Goal: Task Accomplishment & Management: Manage account settings

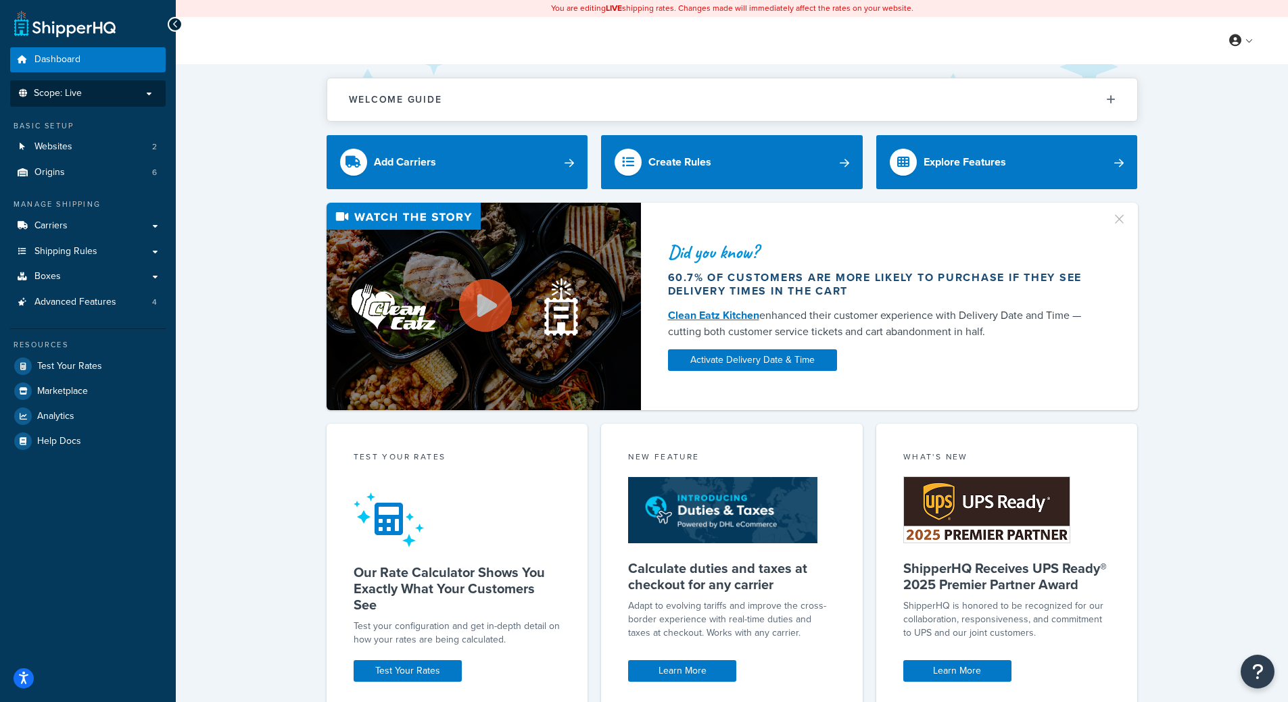
click at [146, 102] on li "Scope: Live" at bounding box center [88, 93] width 156 height 26
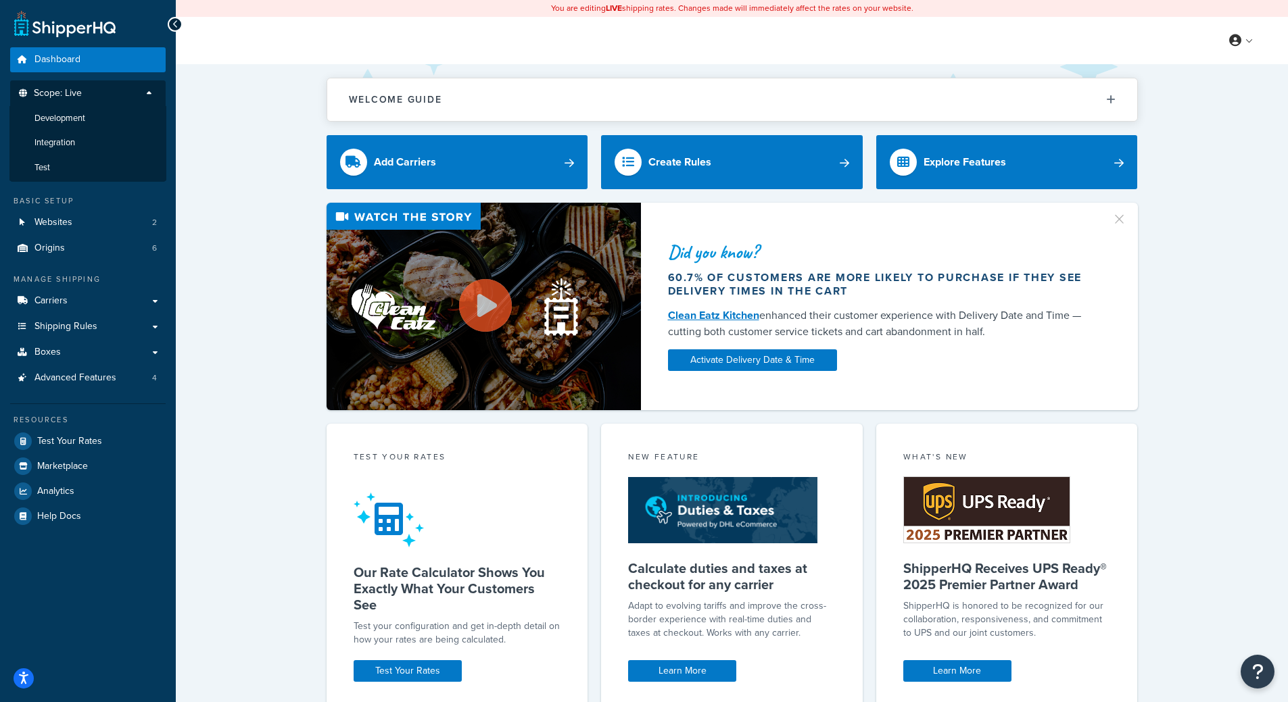
click at [118, 93] on p "Scope: Live" at bounding box center [87, 97] width 143 height 18
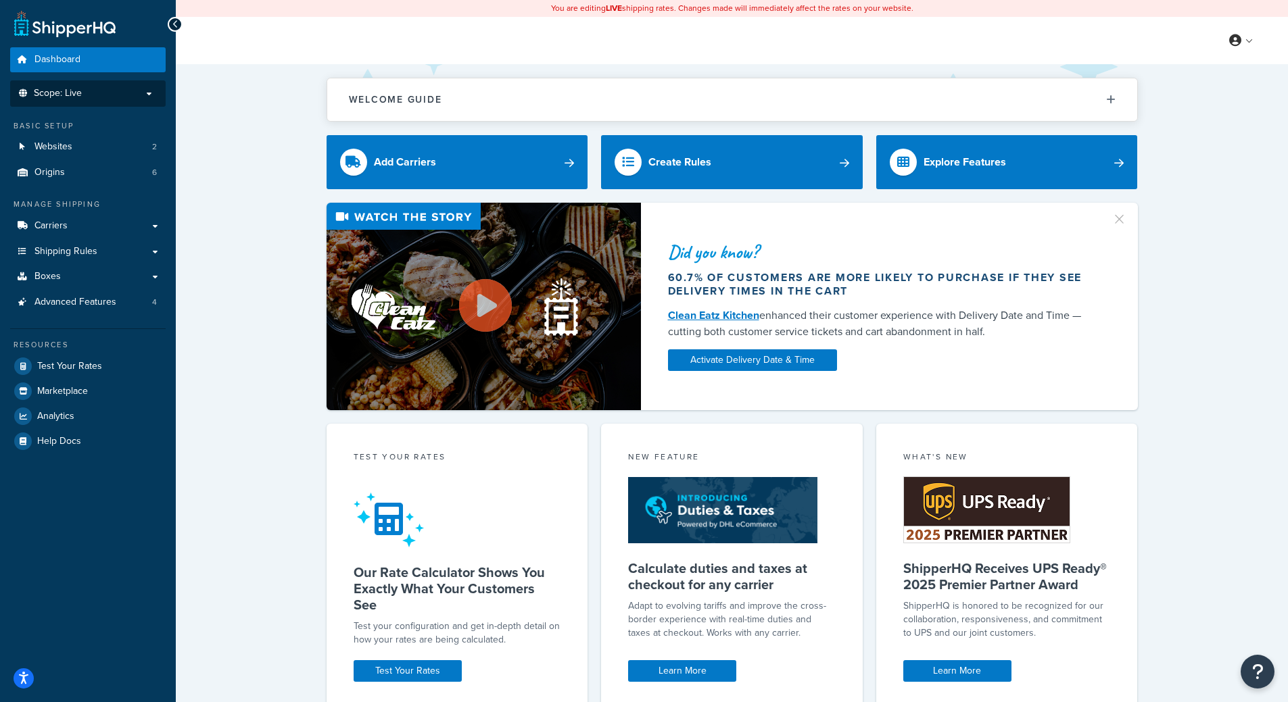
click at [118, 94] on p "Scope: Live" at bounding box center [87, 93] width 143 height 11
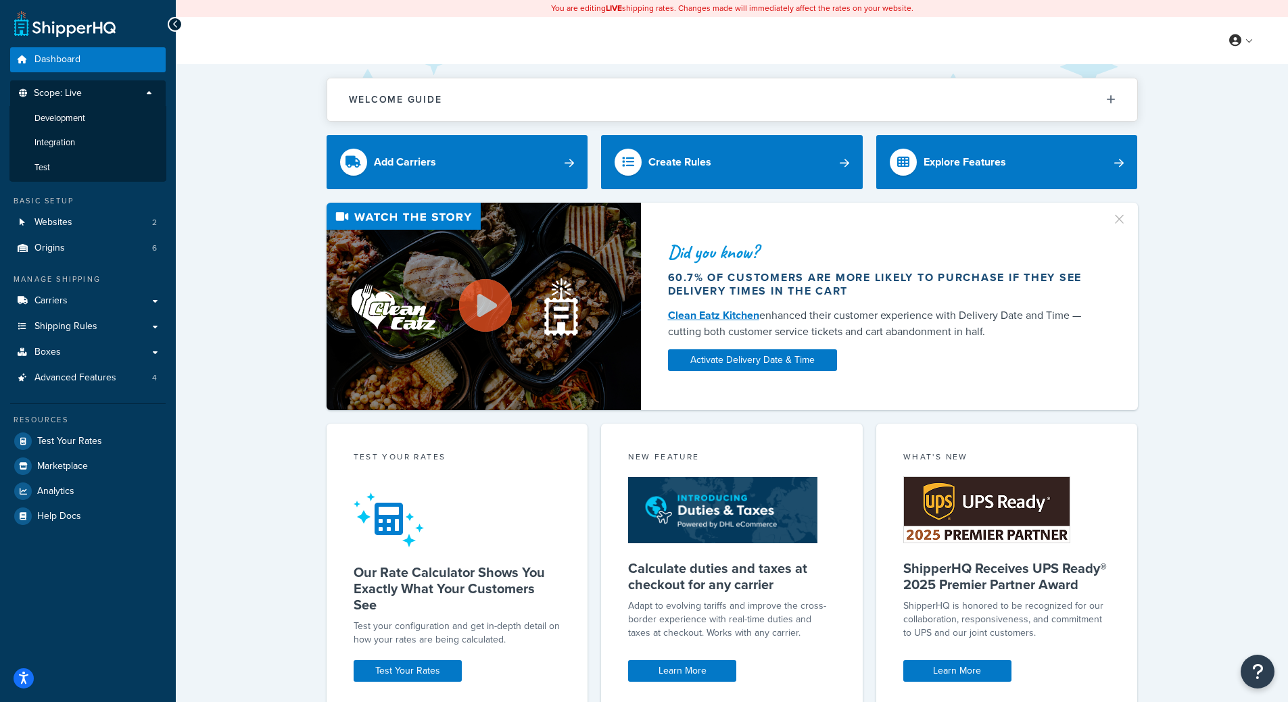
click at [224, 148] on div "Welcome Guide Recommendations ShipperHQ: An Overview Carrier Setup Shipping Rul…" at bounding box center [732, 568] width 1112 height 1009
click at [151, 328] on link "Shipping Rules" at bounding box center [88, 326] width 156 height 25
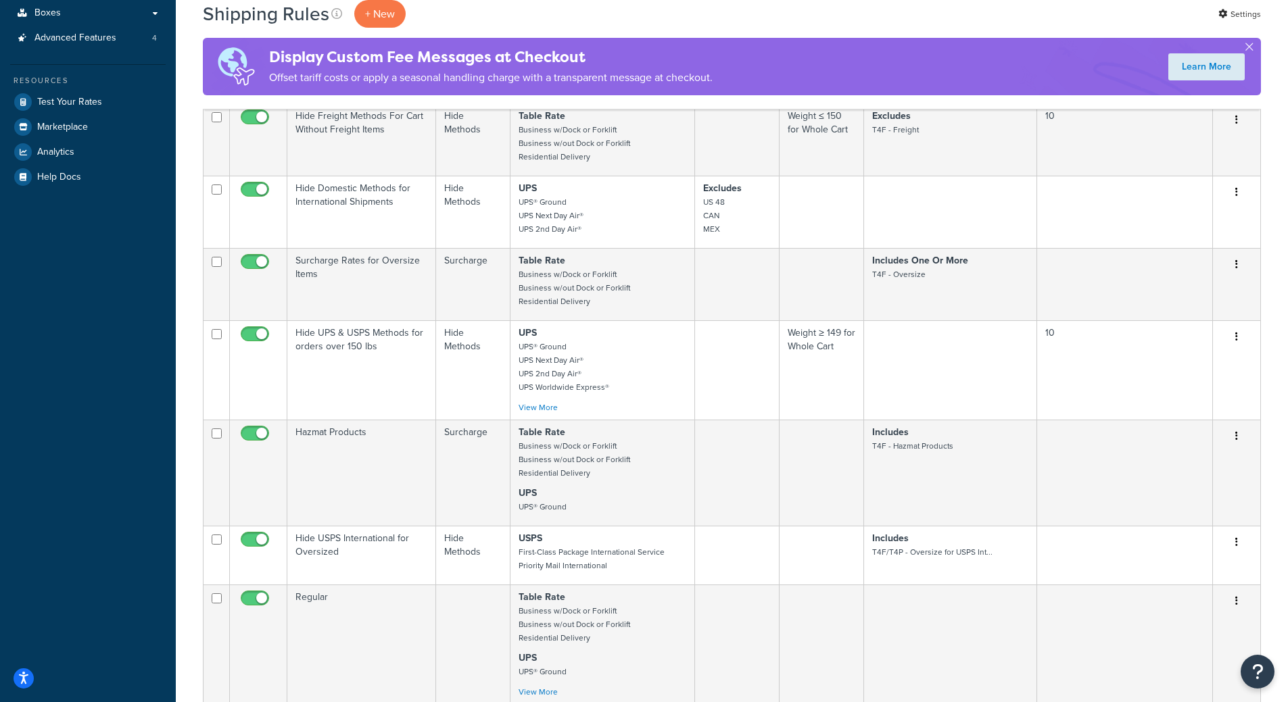
scroll to position [805, 0]
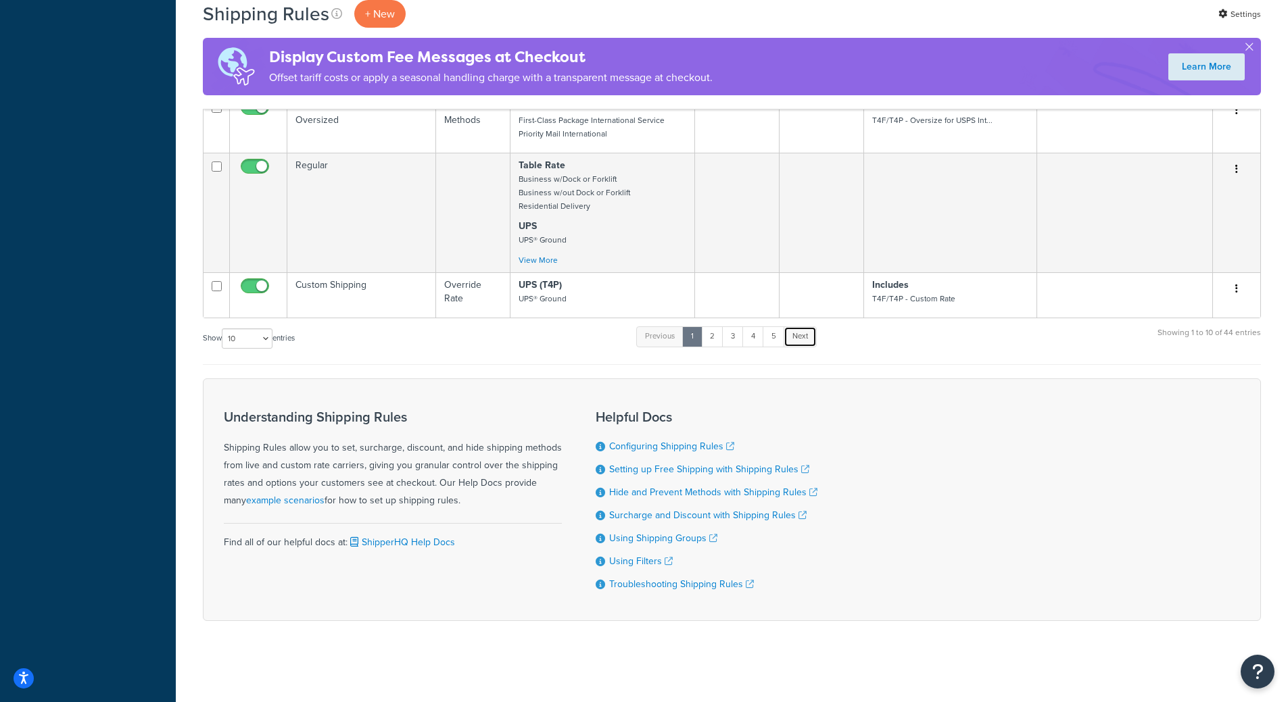
click at [801, 327] on link "Next" at bounding box center [800, 337] width 33 height 20
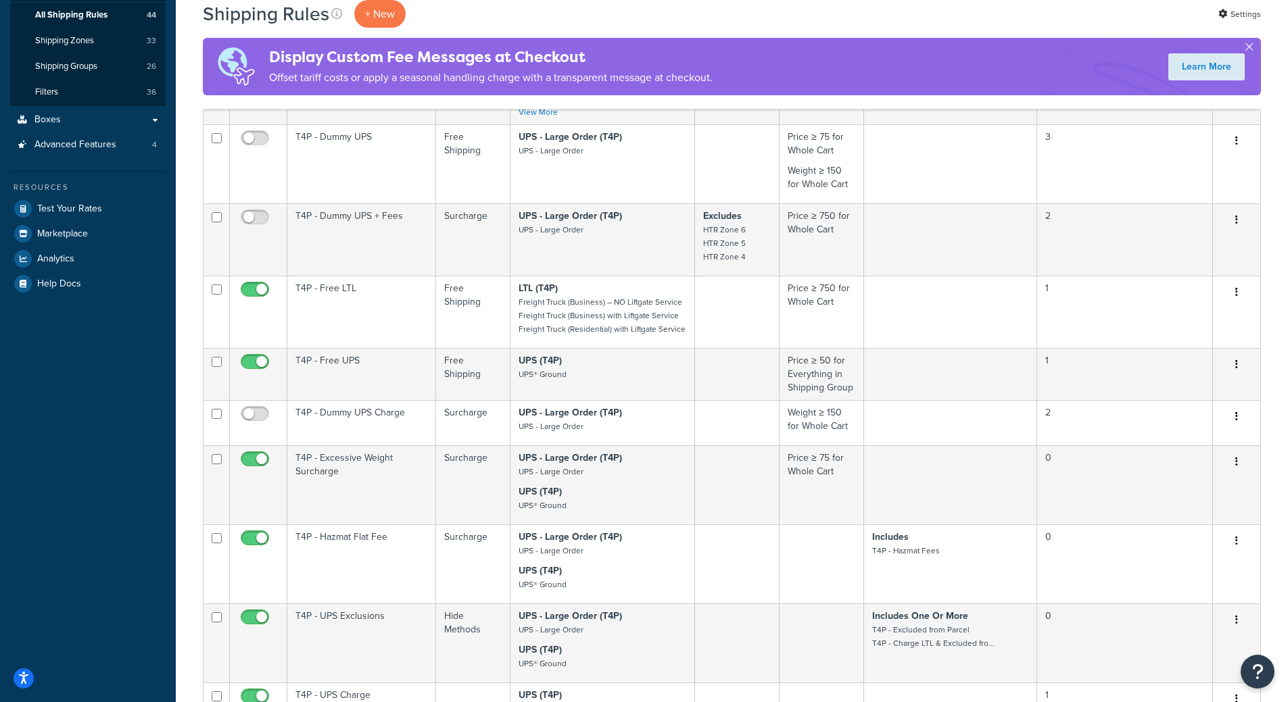
scroll to position [677, 0]
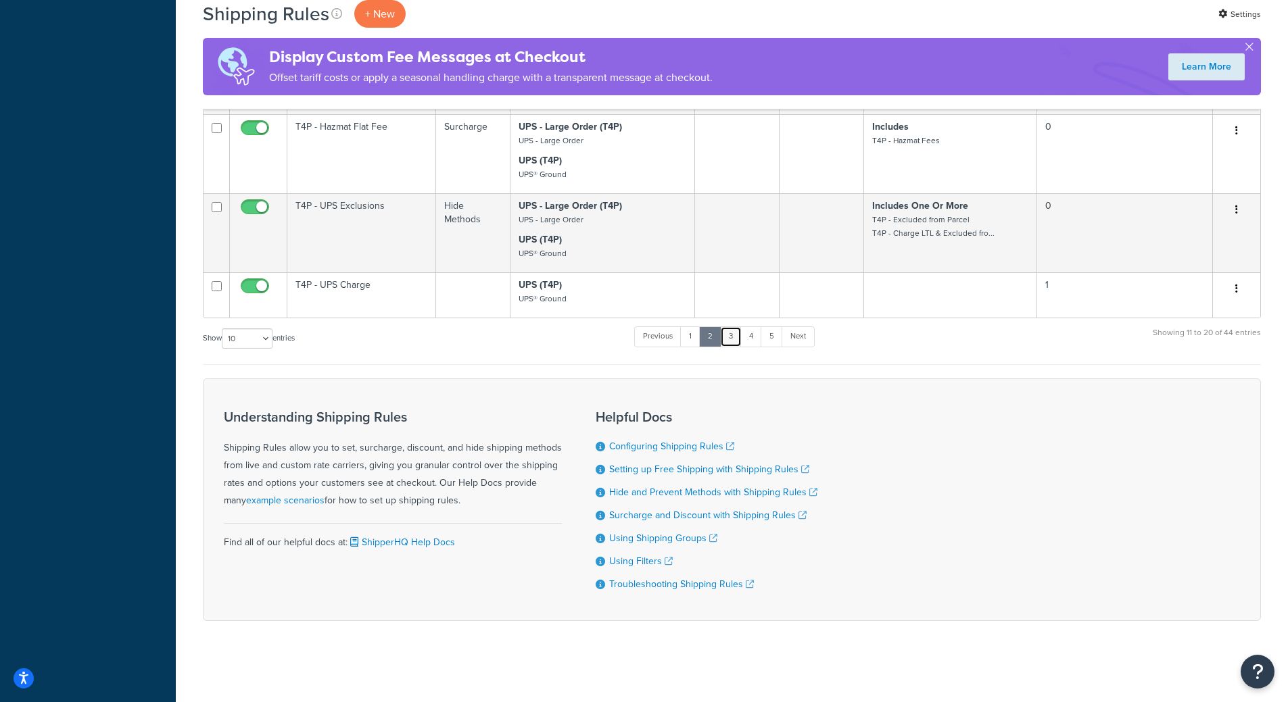
click at [734, 332] on link "3" at bounding box center [731, 337] width 22 height 20
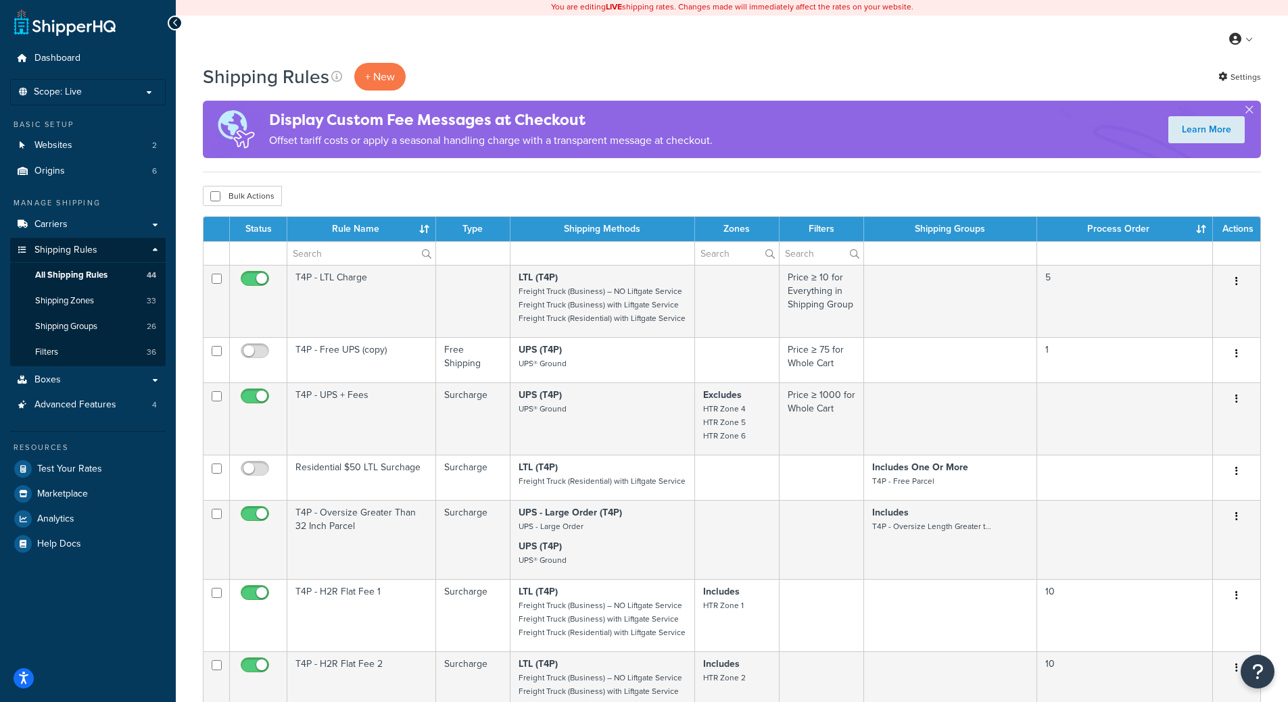
scroll to position [629, 0]
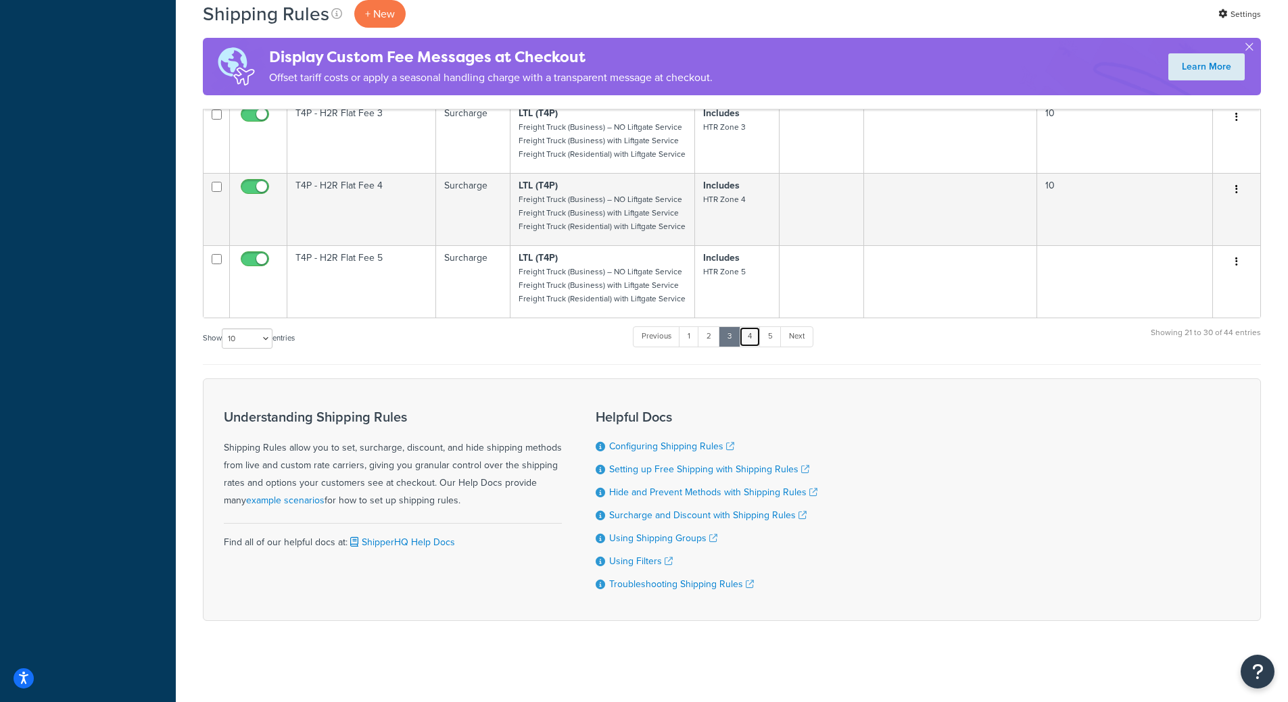
click at [748, 337] on link "4" at bounding box center [750, 337] width 22 height 20
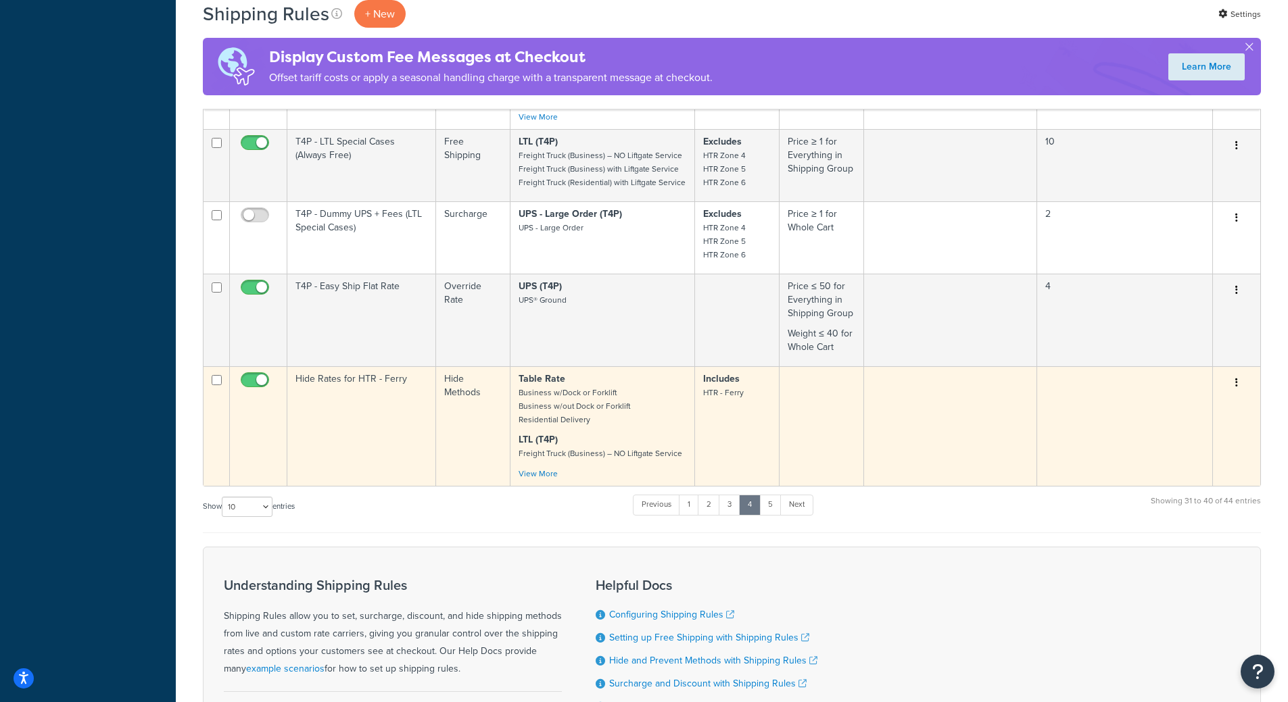
scroll to position [647, 0]
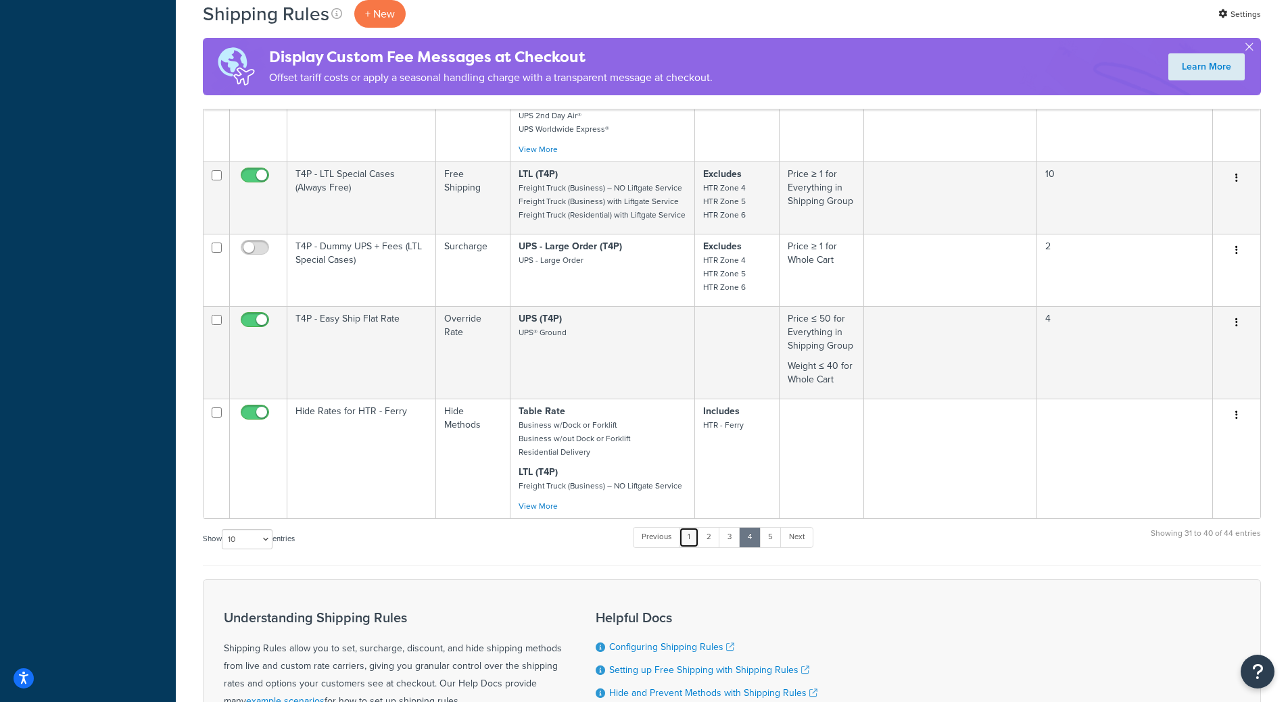
click at [694, 539] on link "1" at bounding box center [689, 537] width 20 height 20
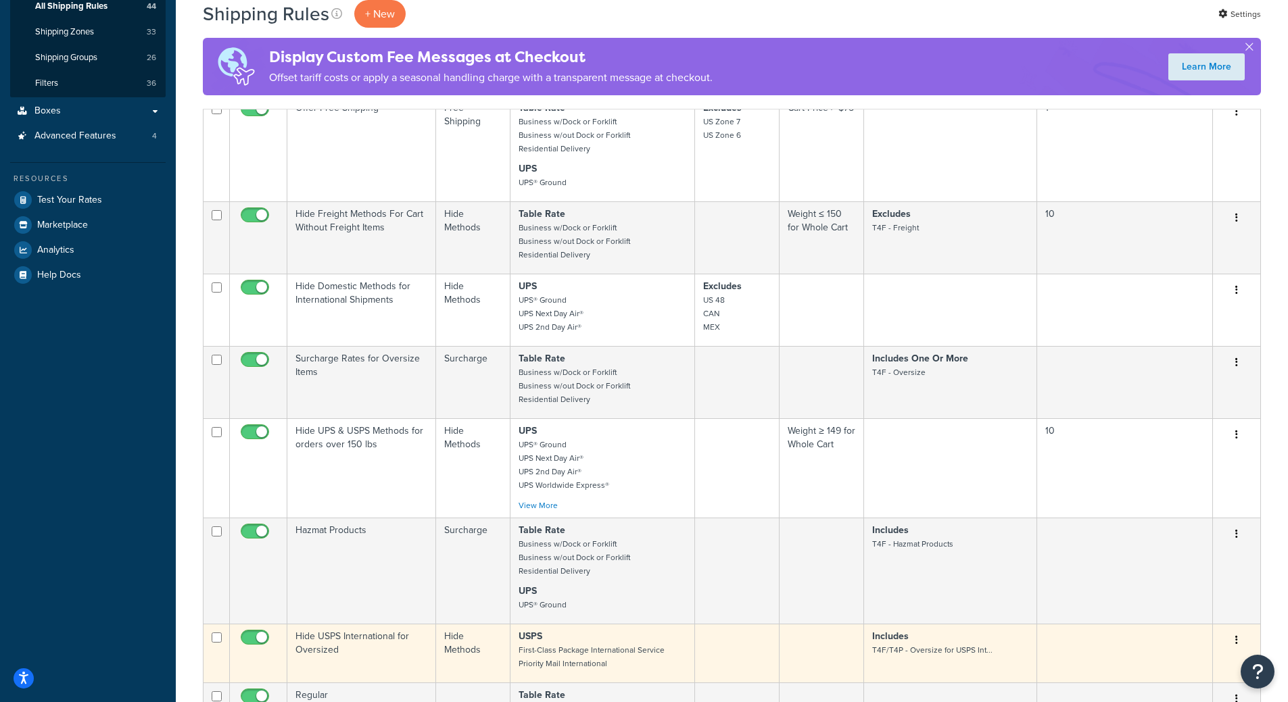
scroll to position [0, 0]
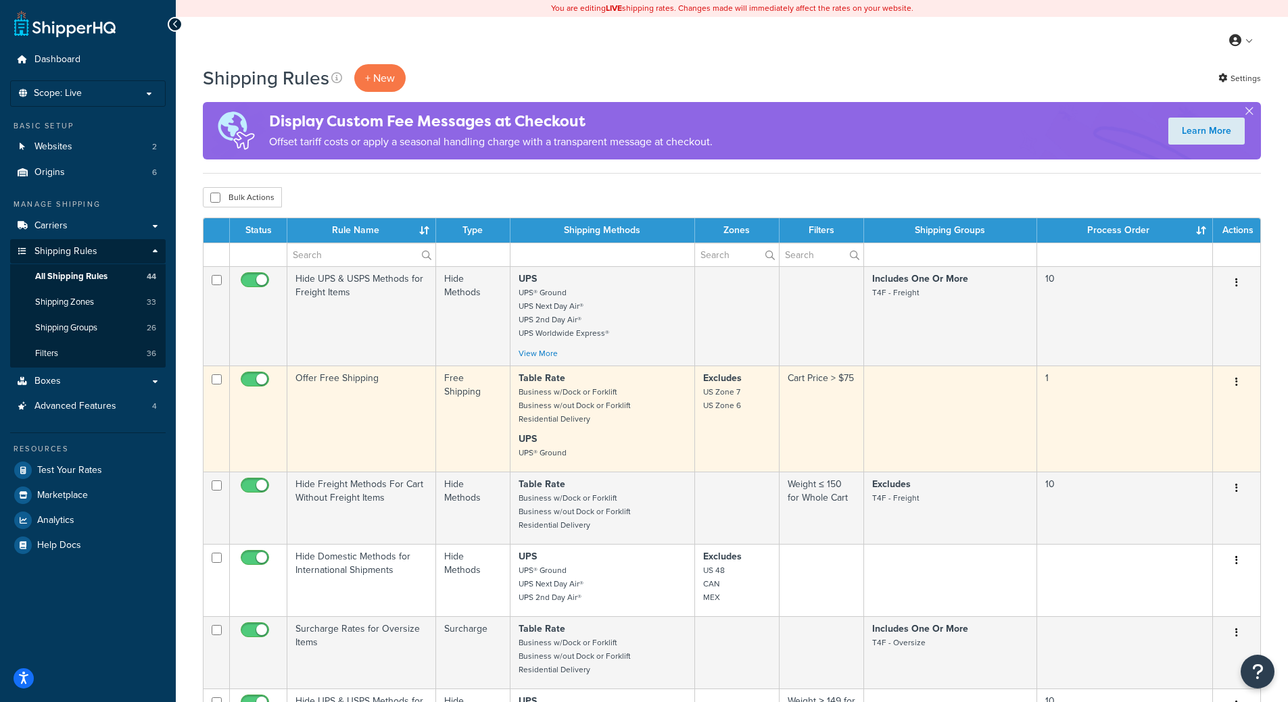
click at [1239, 379] on button "button" at bounding box center [1236, 383] width 19 height 22
click at [1174, 413] on link "Edit" at bounding box center [1192, 408] width 107 height 28
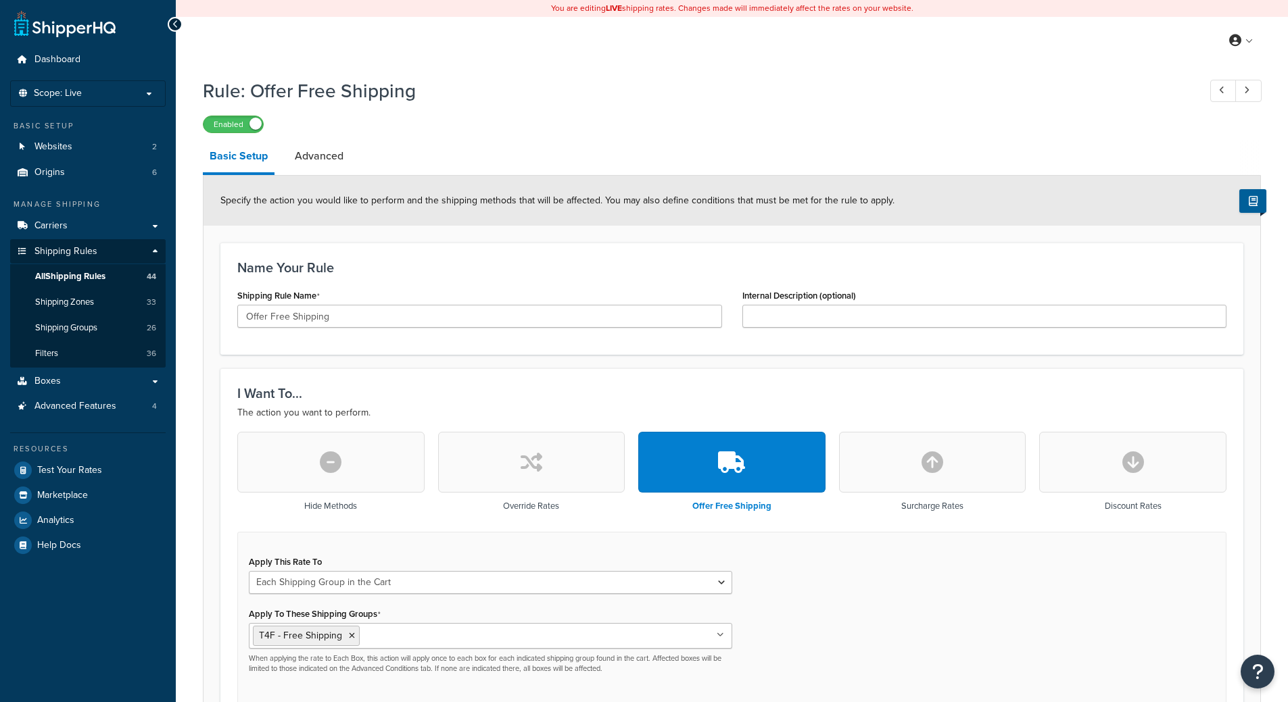
select select "SHIPPING_GROUP"
click at [328, 164] on link "Advanced" at bounding box center [319, 156] width 62 height 32
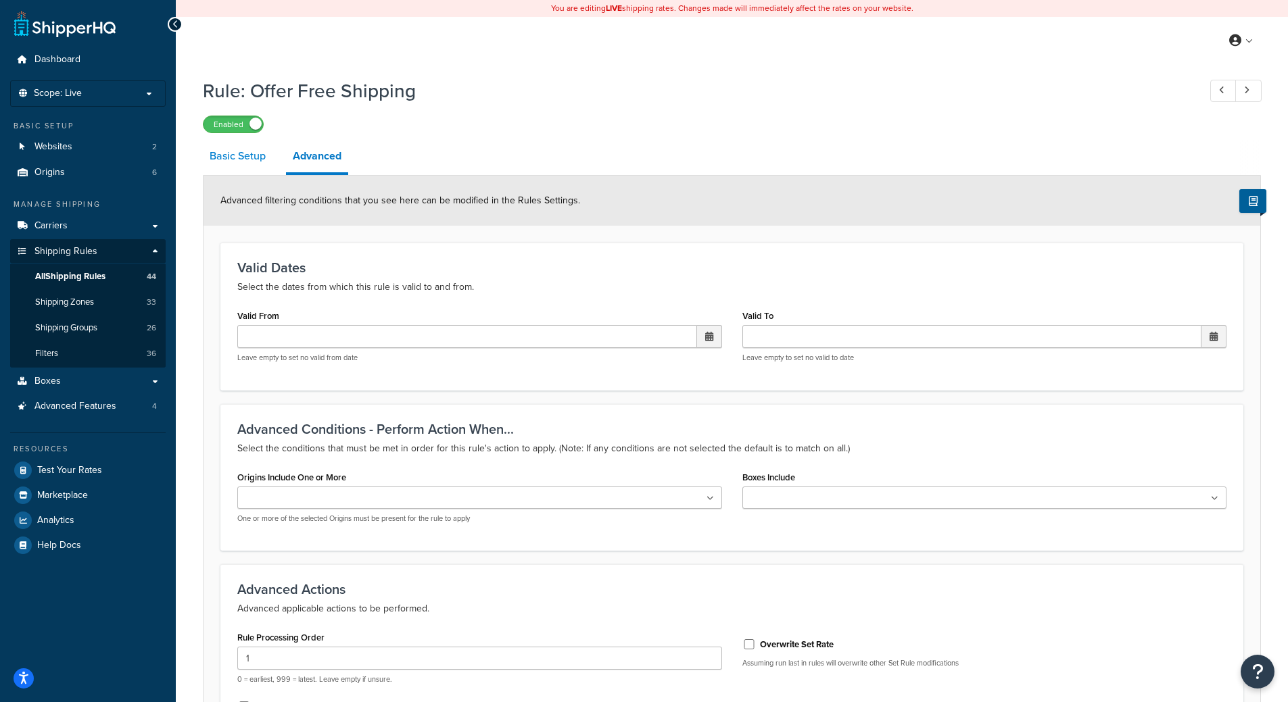
click at [252, 164] on link "Basic Setup" at bounding box center [238, 156] width 70 height 32
select select "SHIPPING_GROUP"
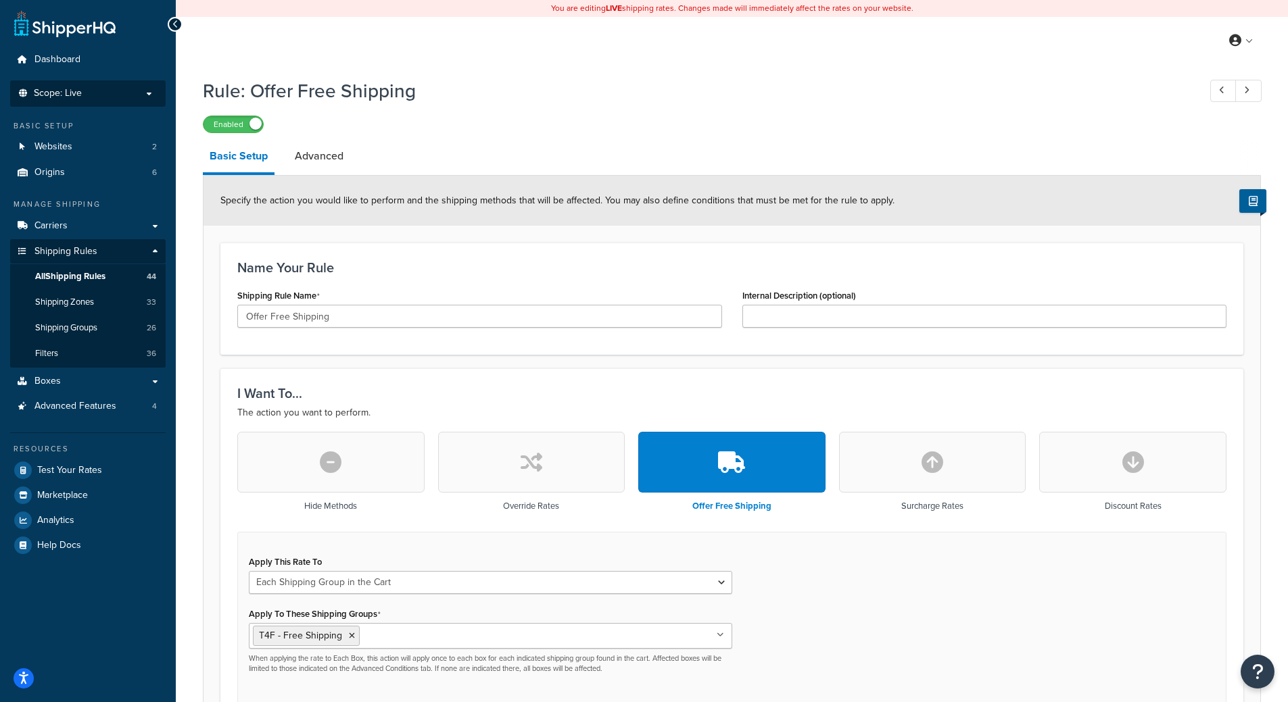
click at [135, 101] on li "Scope: Live" at bounding box center [88, 93] width 156 height 26
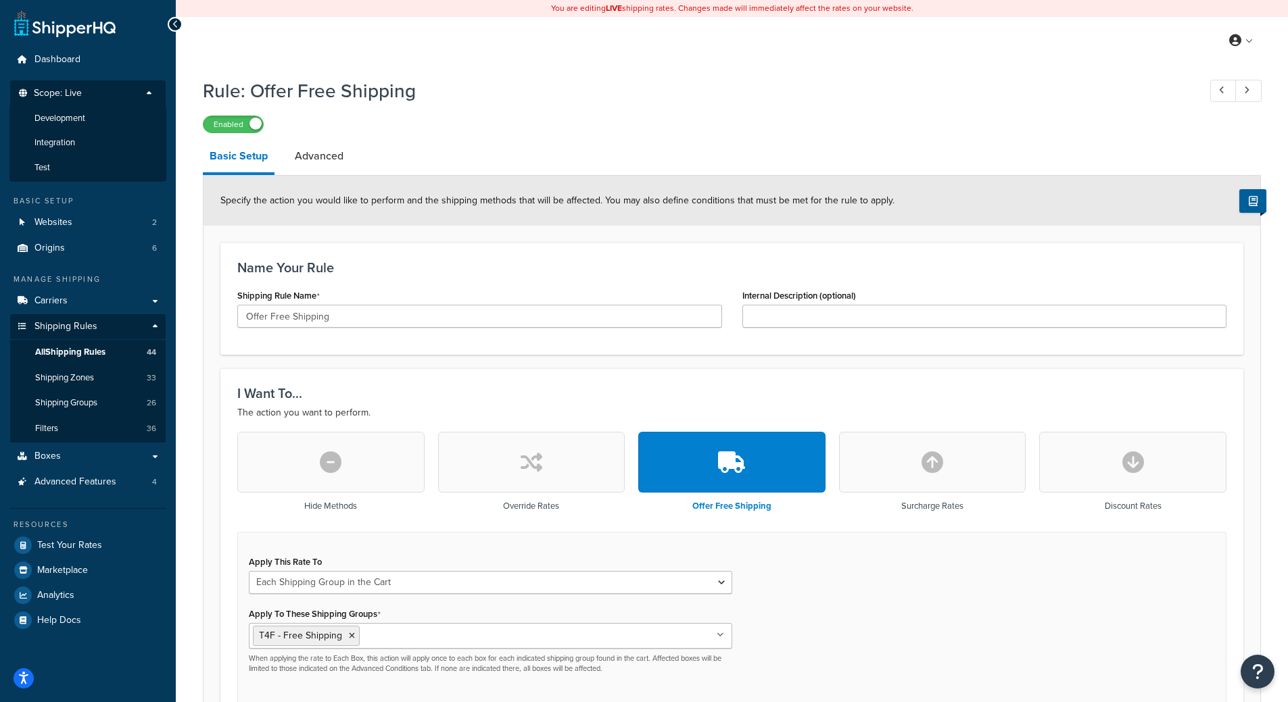
click at [380, 195] on span "Specify the action you would like to perform and the shipping methods that will…" at bounding box center [557, 200] width 674 height 14
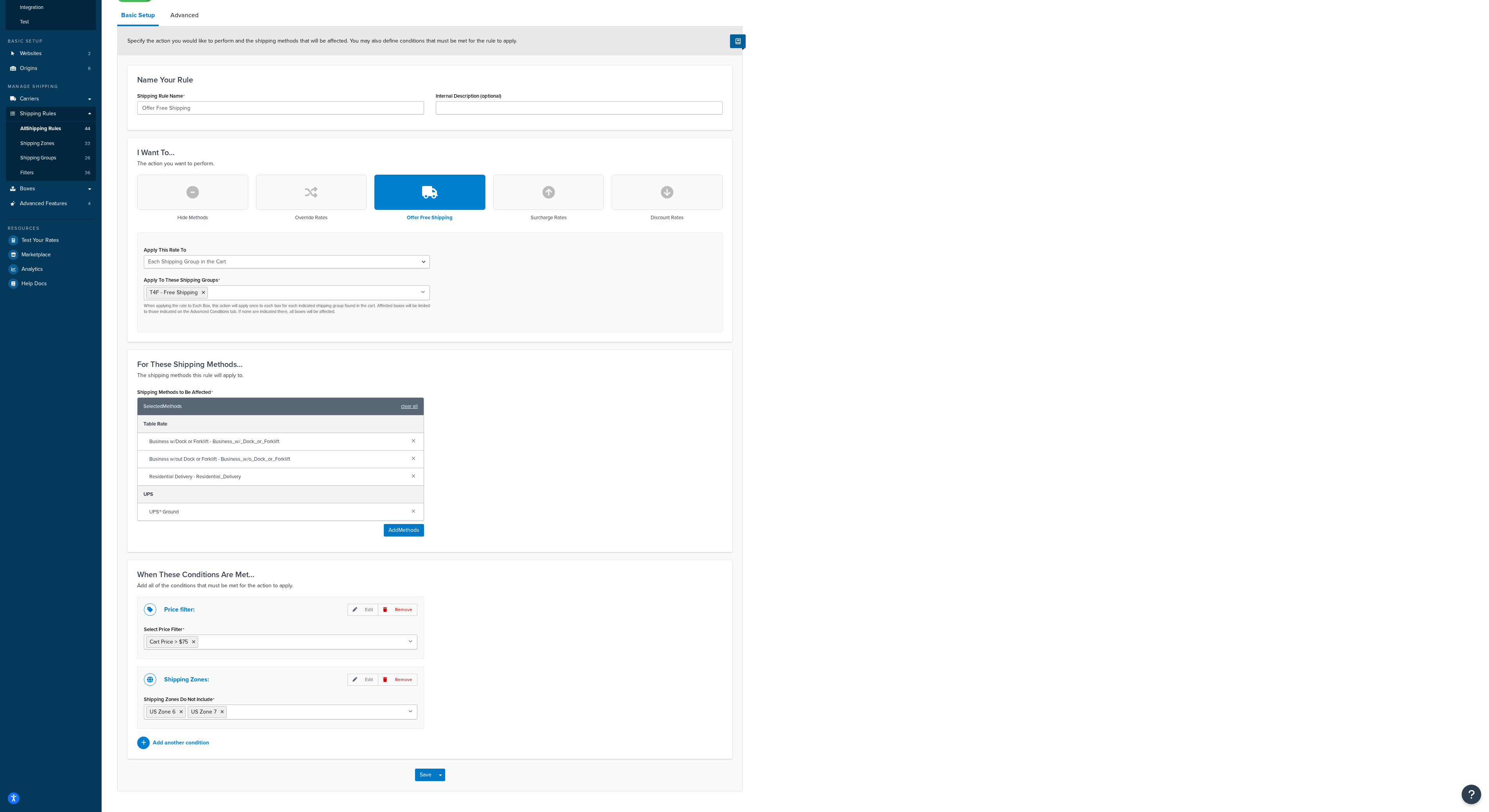
scroll to position [73, 0]
click at [744, 114] on div "Rule: Offer Free Shipping Enabled Basic Setup Advanced Specify the action you w…" at bounding box center [795, 390] width 1387 height 845
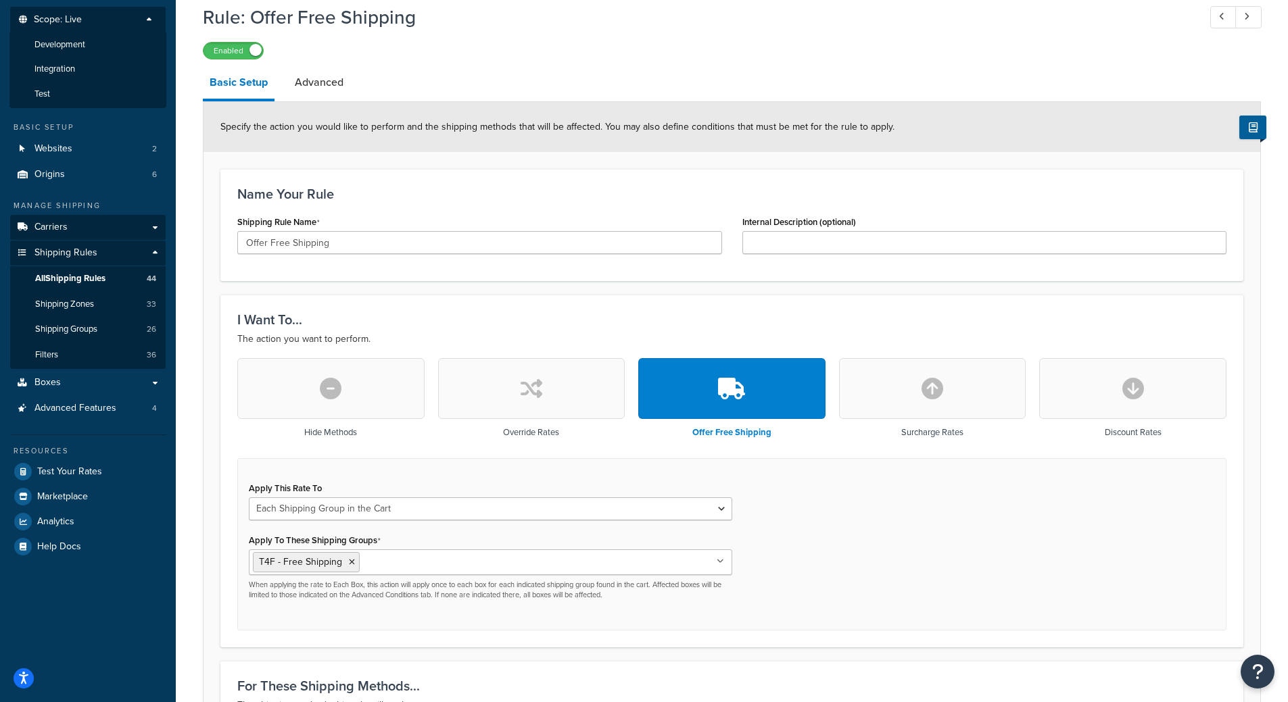
scroll to position [0, 0]
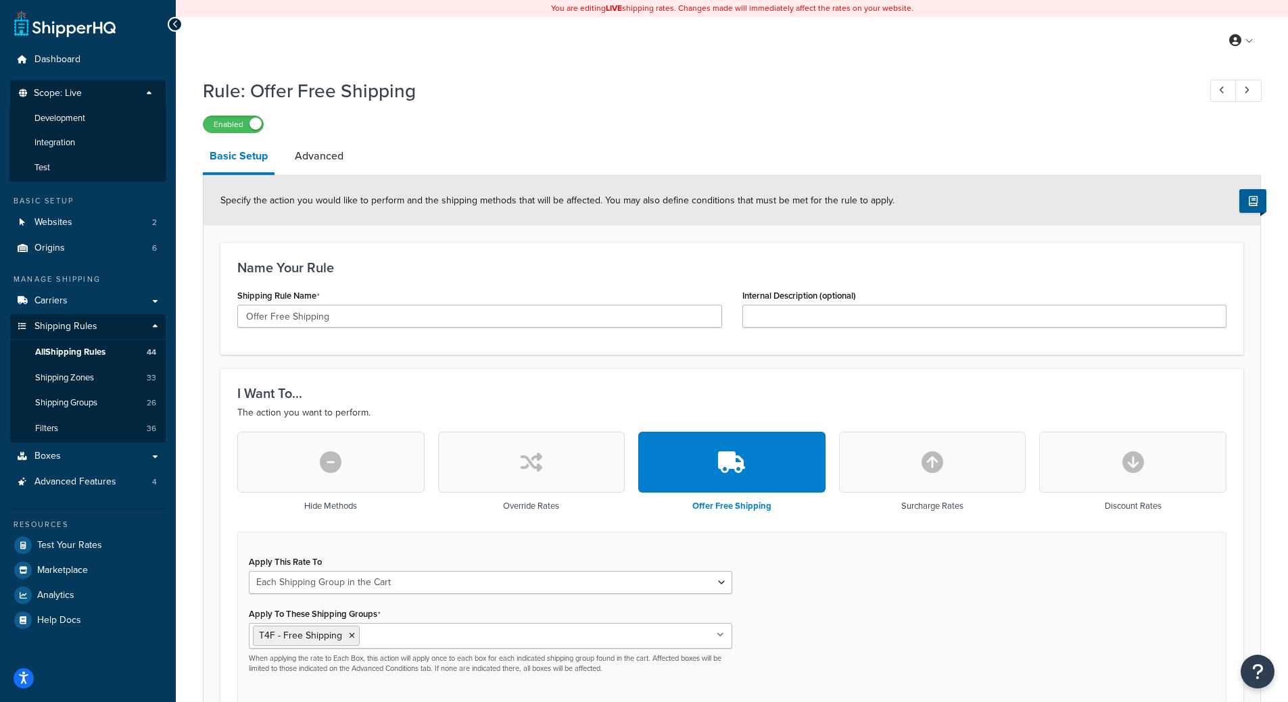
click at [84, 127] on li "Development" at bounding box center [87, 118] width 157 height 25
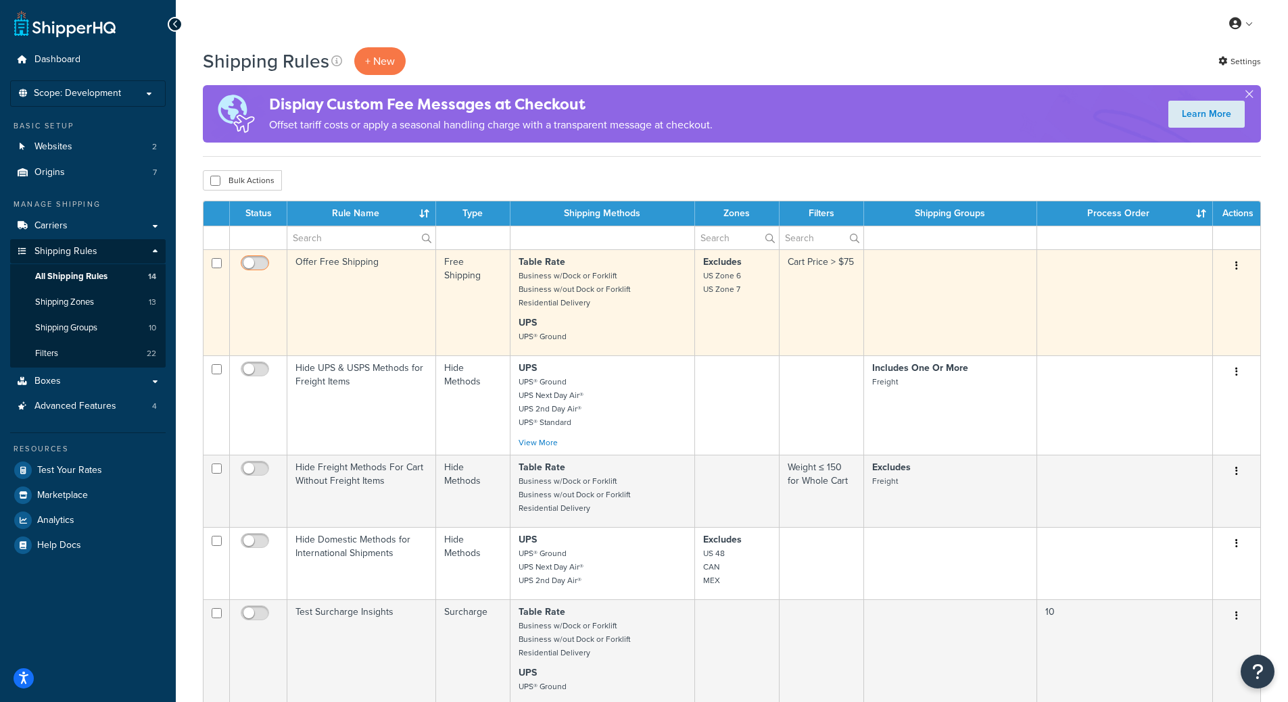
click at [262, 272] on input "checkbox" at bounding box center [256, 266] width 37 height 17
checkbox input "true"
click at [1238, 262] on button "button" at bounding box center [1236, 267] width 19 height 22
click at [342, 257] on td "Offer Free Shipping" at bounding box center [361, 302] width 149 height 106
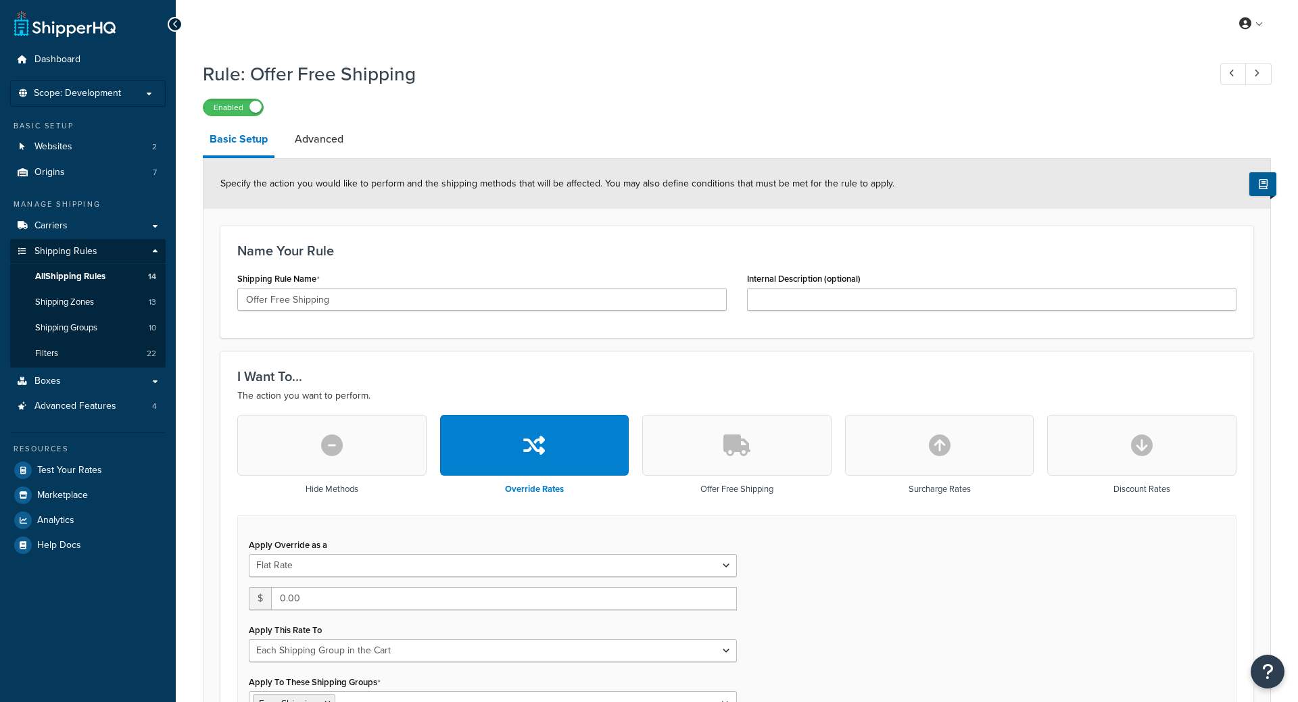
select select "SHIPPING_GROUP"
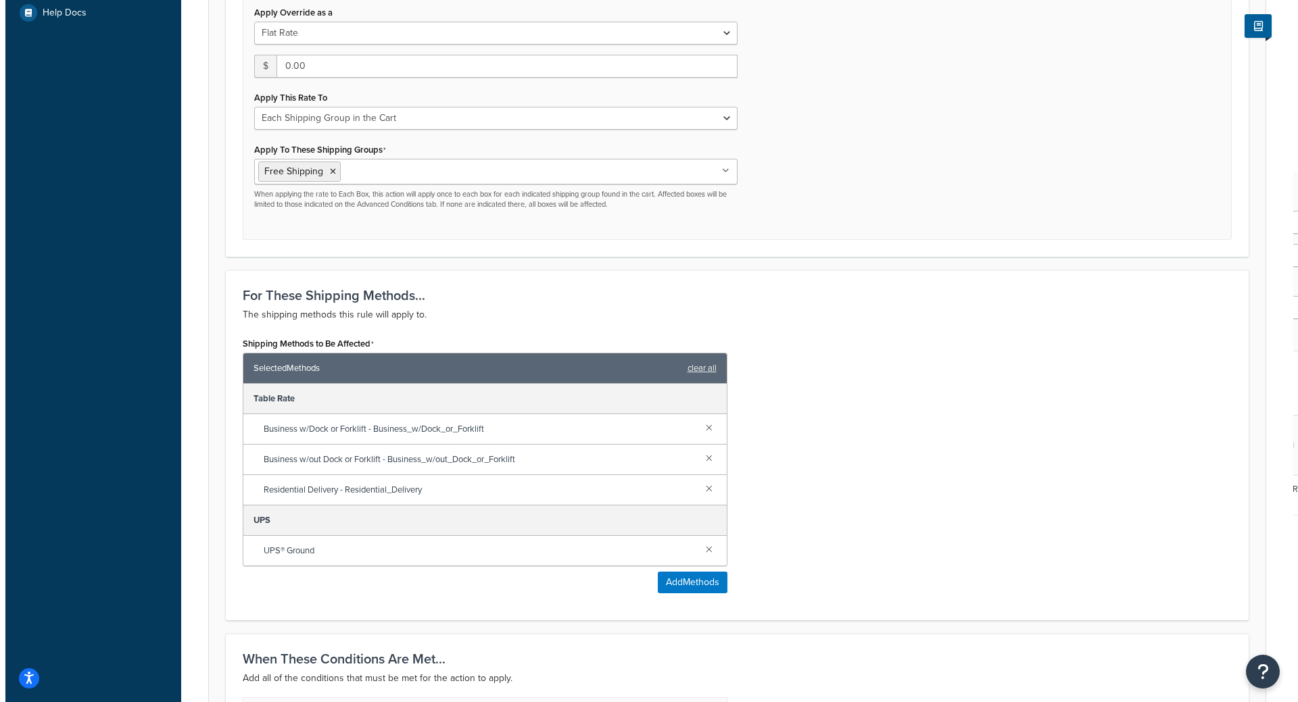
scroll to position [538, 0]
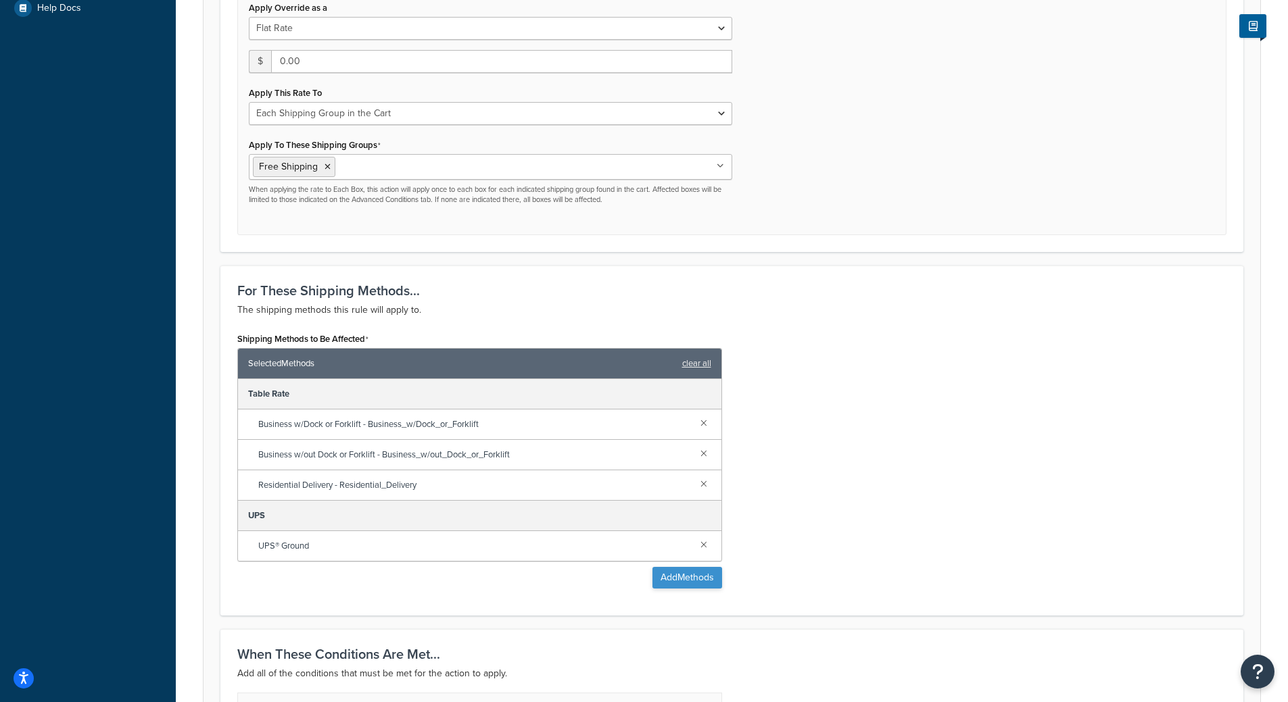
click at [677, 571] on div "Shipping Methods to Be Affected Selected Methods clear all Table Rate Business …" at bounding box center [479, 459] width 485 height 260
click at [679, 575] on button "Add Methods" at bounding box center [687, 578] width 70 height 22
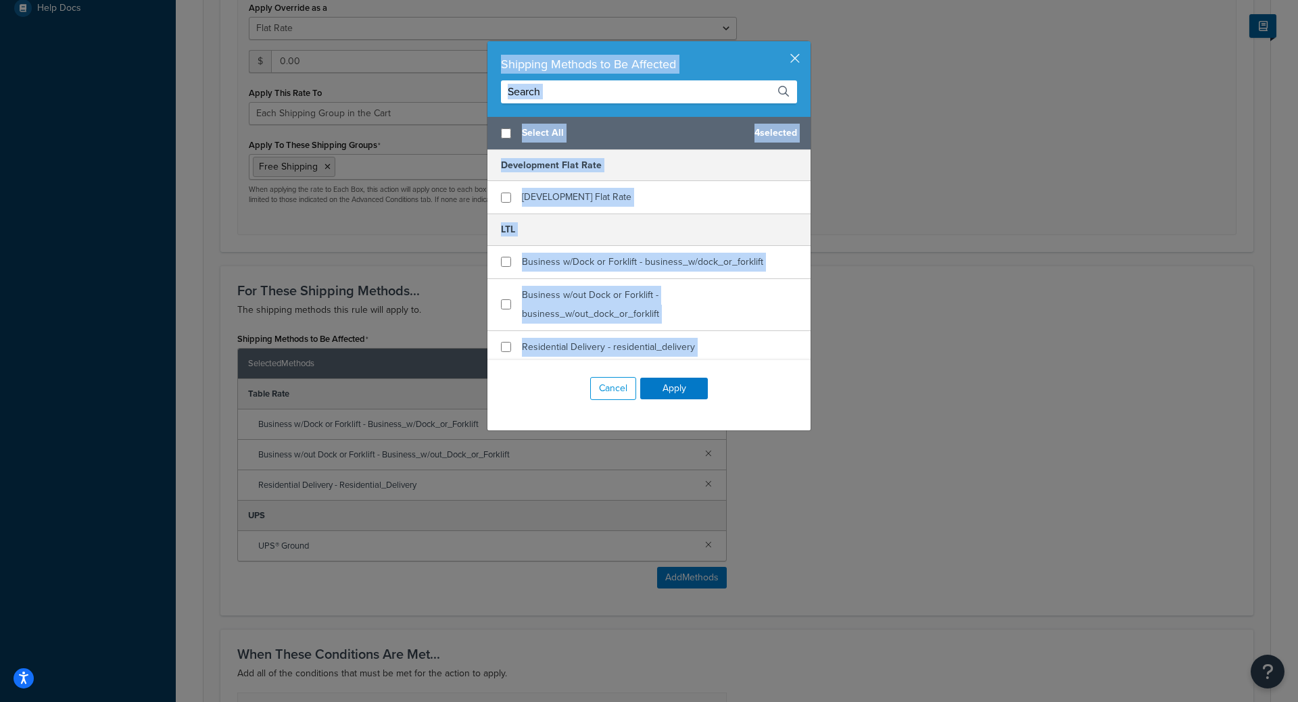
click at [615, 226] on h5 "LTL" at bounding box center [648, 230] width 323 height 32
click at [664, 210] on div "[DEVELOPMENT] Flat Rate" at bounding box center [648, 197] width 323 height 32
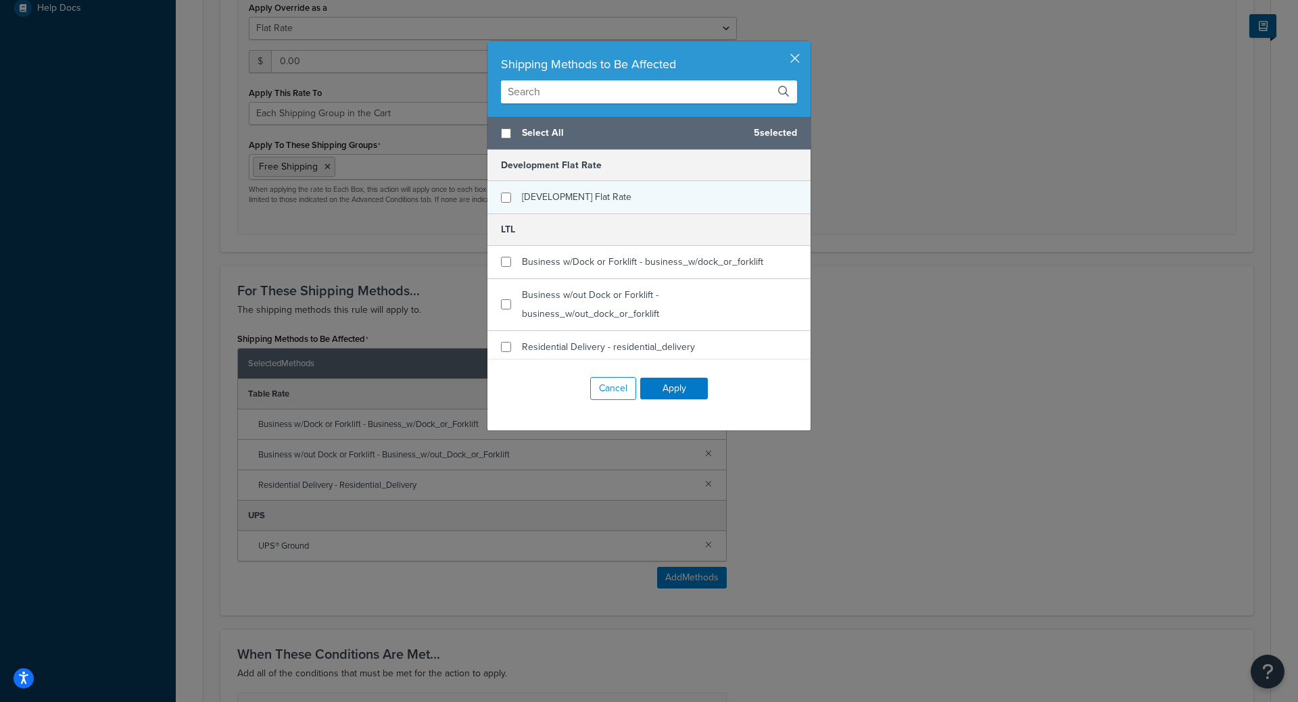
checkbox input "false"
click at [653, 202] on div "[DEVELOPMENT] Flat Rate" at bounding box center [648, 197] width 323 height 32
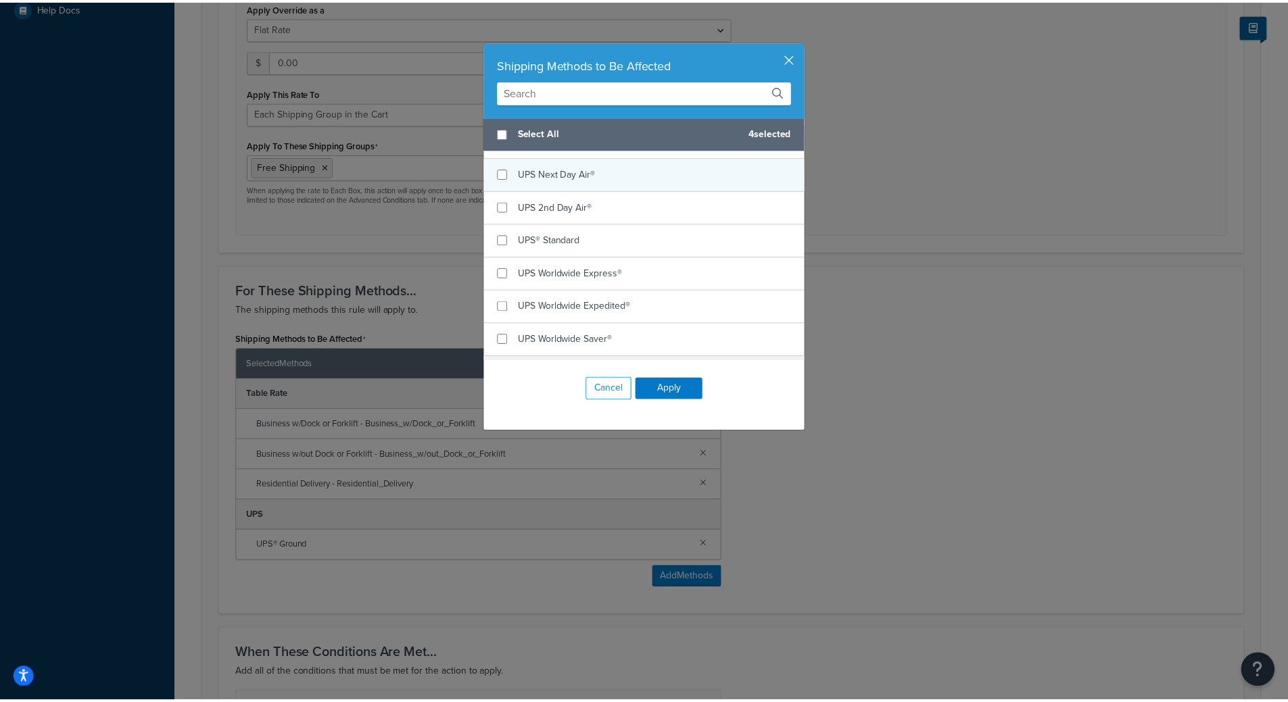
scroll to position [487, 0]
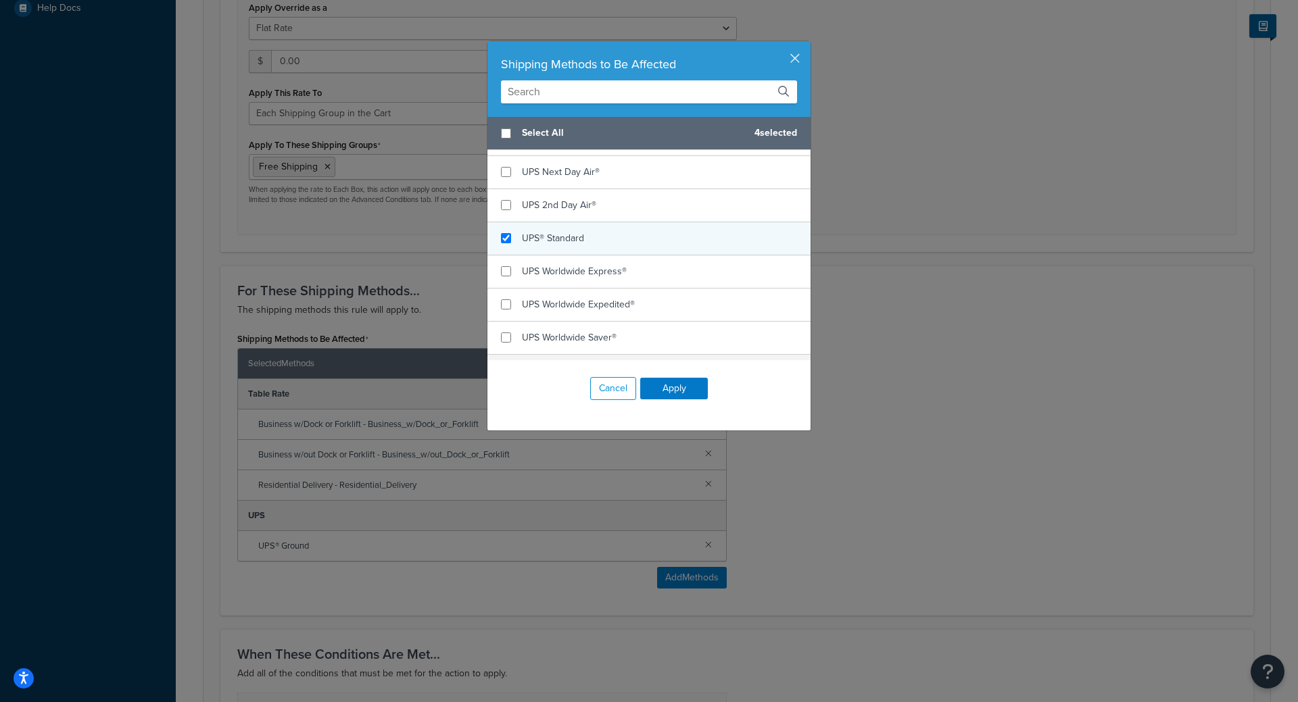
checkbox input "true"
click at [634, 243] on div "UPS® Standard" at bounding box center [648, 238] width 323 height 33
click at [690, 386] on button "Apply" at bounding box center [674, 389] width 68 height 22
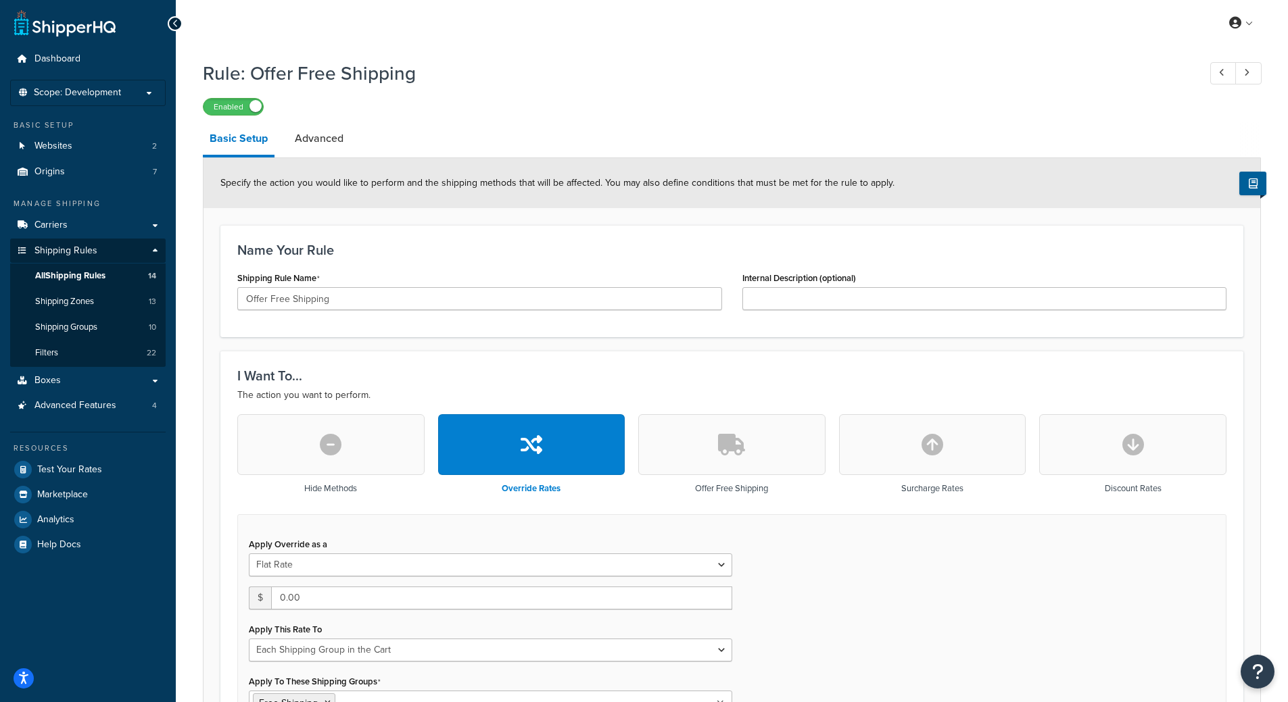
scroll to position [0, 0]
click at [105, 101] on li "Scope: Development" at bounding box center [88, 93] width 156 height 26
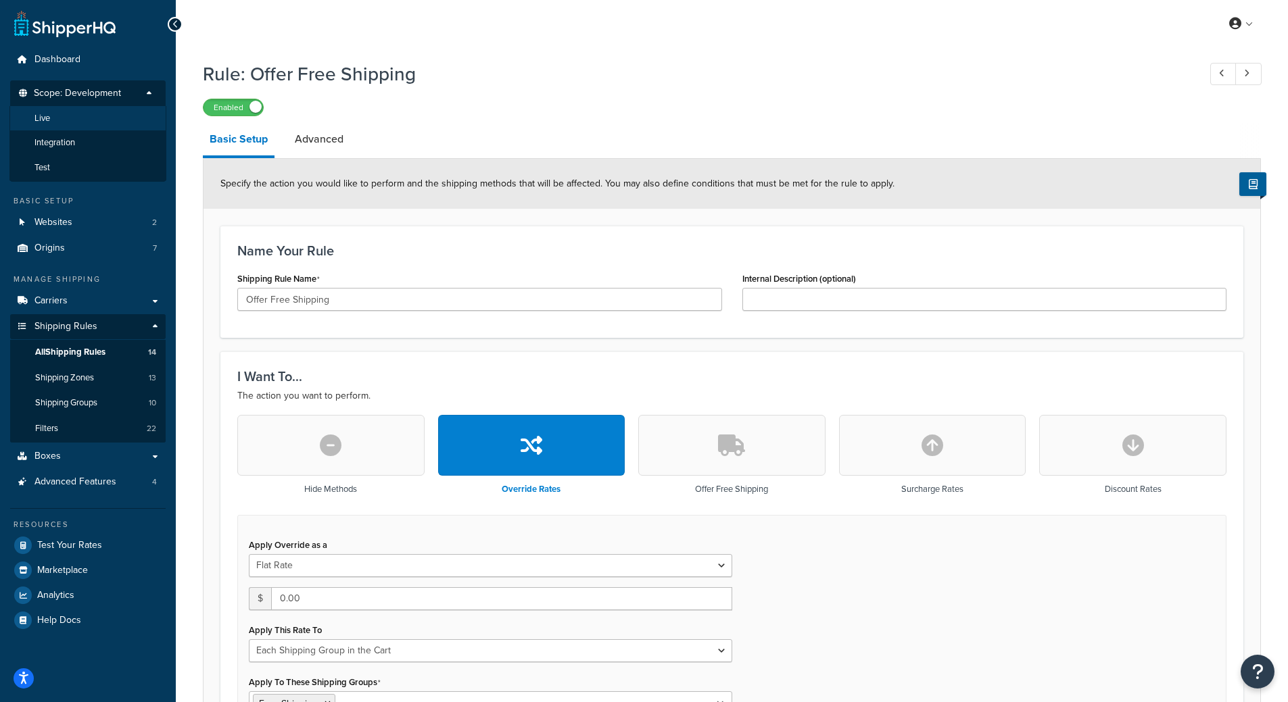
click at [88, 119] on li "Live" at bounding box center [87, 118] width 157 height 25
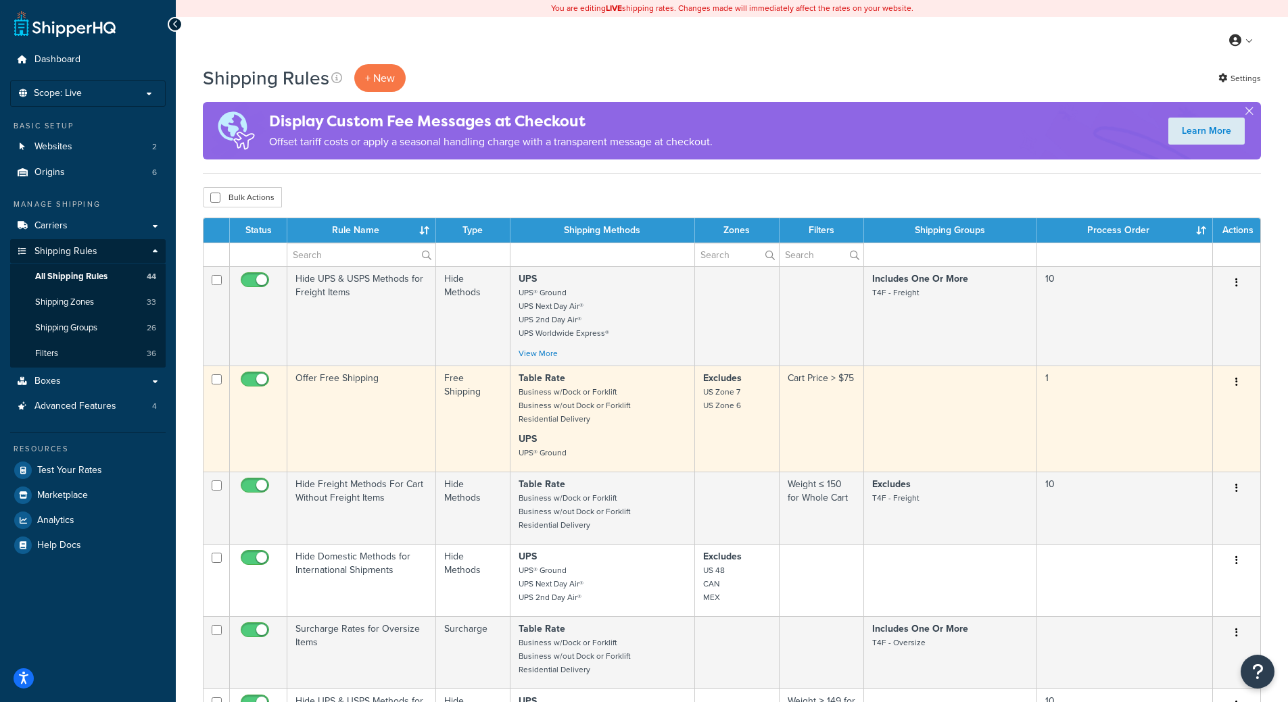
click at [719, 409] on small "US Zone 7 US Zone 6" at bounding box center [722, 399] width 38 height 26
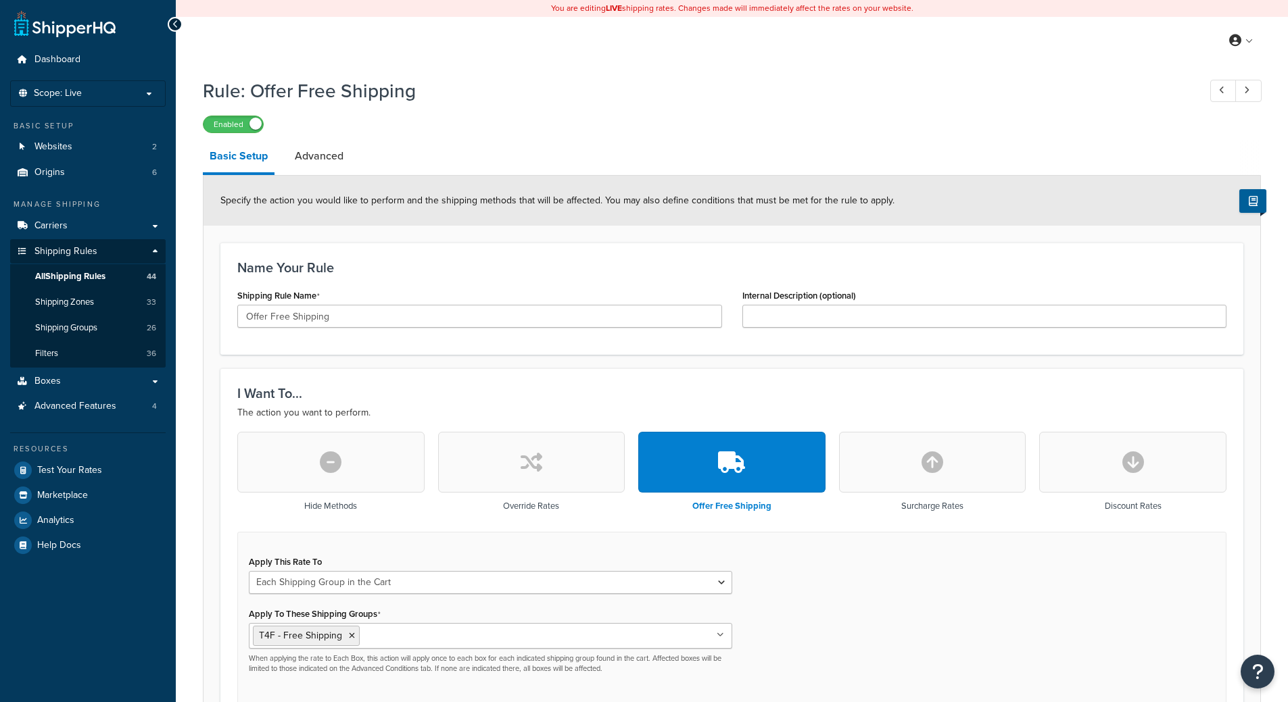
select select "SHIPPING_GROUP"
click at [142, 91] on p "Scope: Live" at bounding box center [87, 93] width 143 height 11
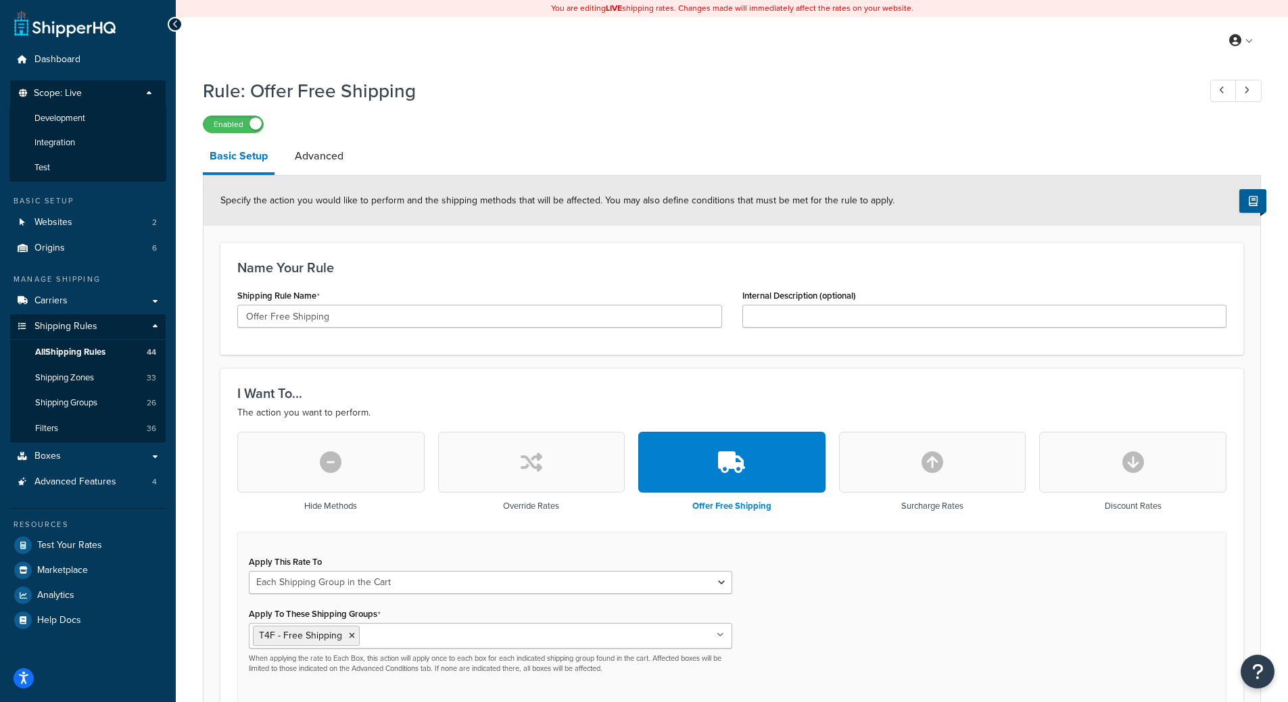
drag, startPoint x: 117, startPoint y: 117, endPoint x: 763, endPoint y: 65, distance: 647.8
click at [117, 118] on li "Development" at bounding box center [87, 118] width 157 height 25
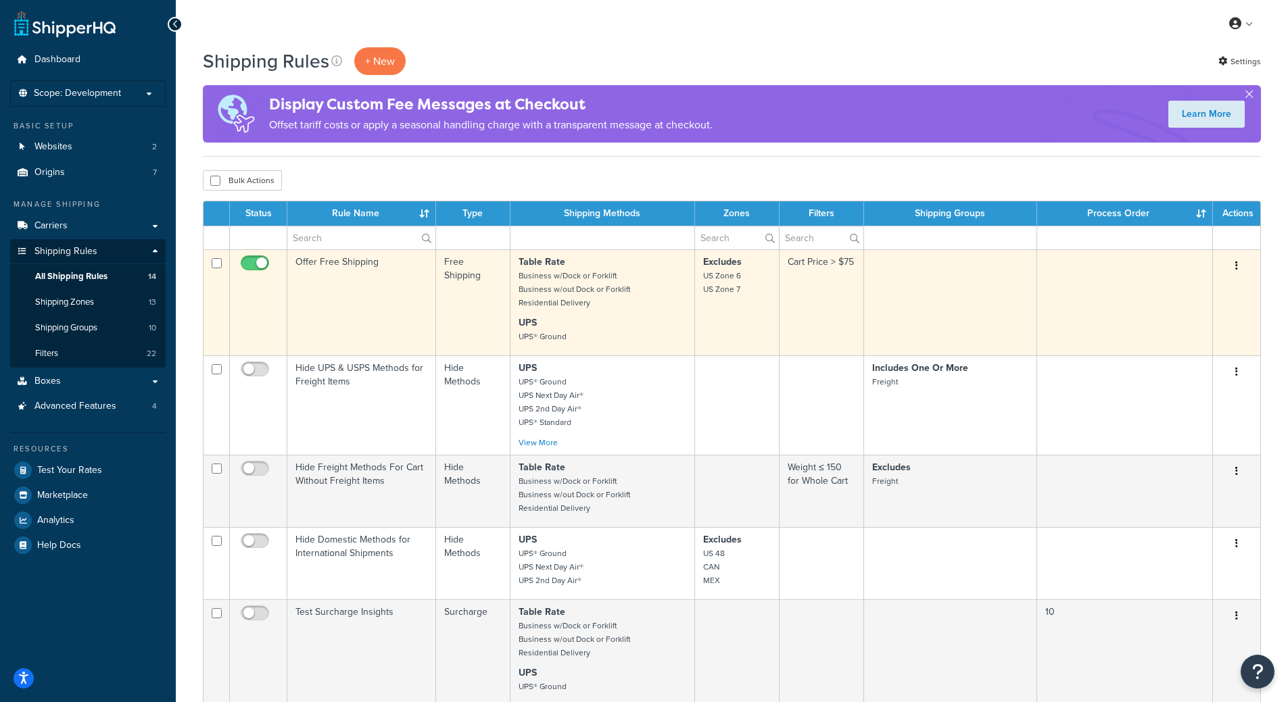
click at [373, 300] on td "Offer Free Shipping" at bounding box center [361, 302] width 149 height 106
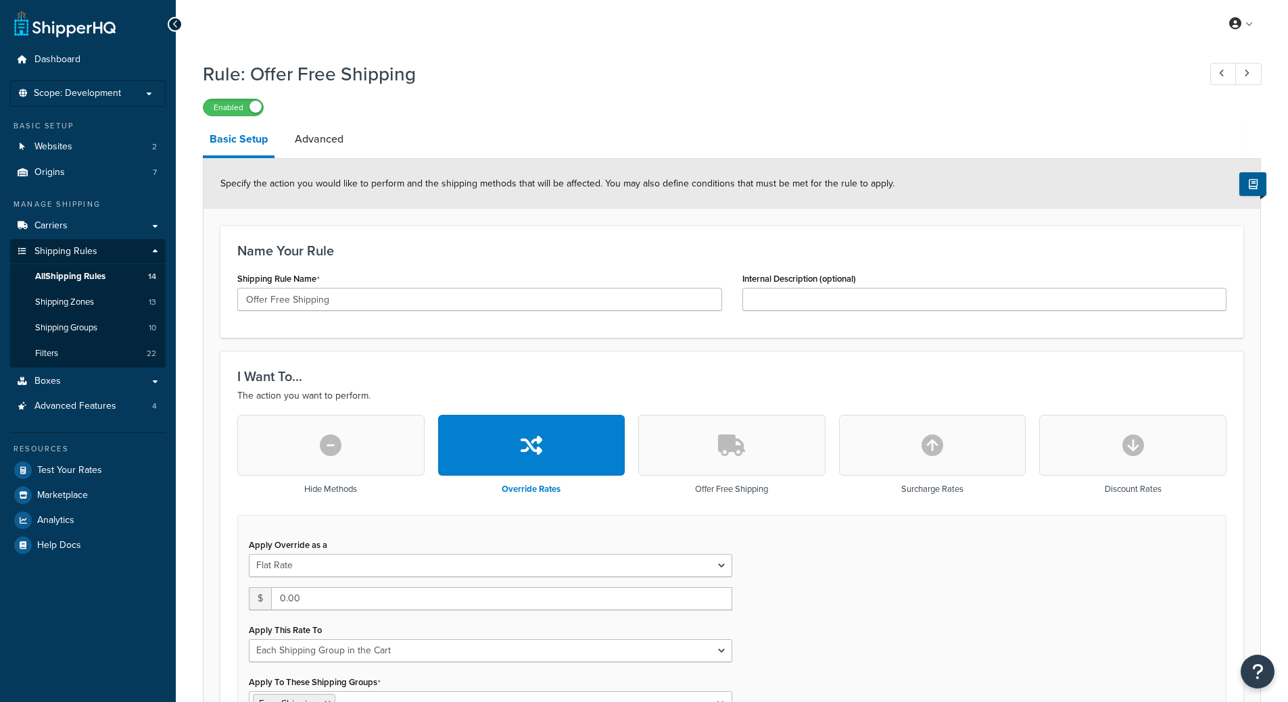
select select "SHIPPING_GROUP"
click at [654, 453] on button "button" at bounding box center [731, 445] width 187 height 61
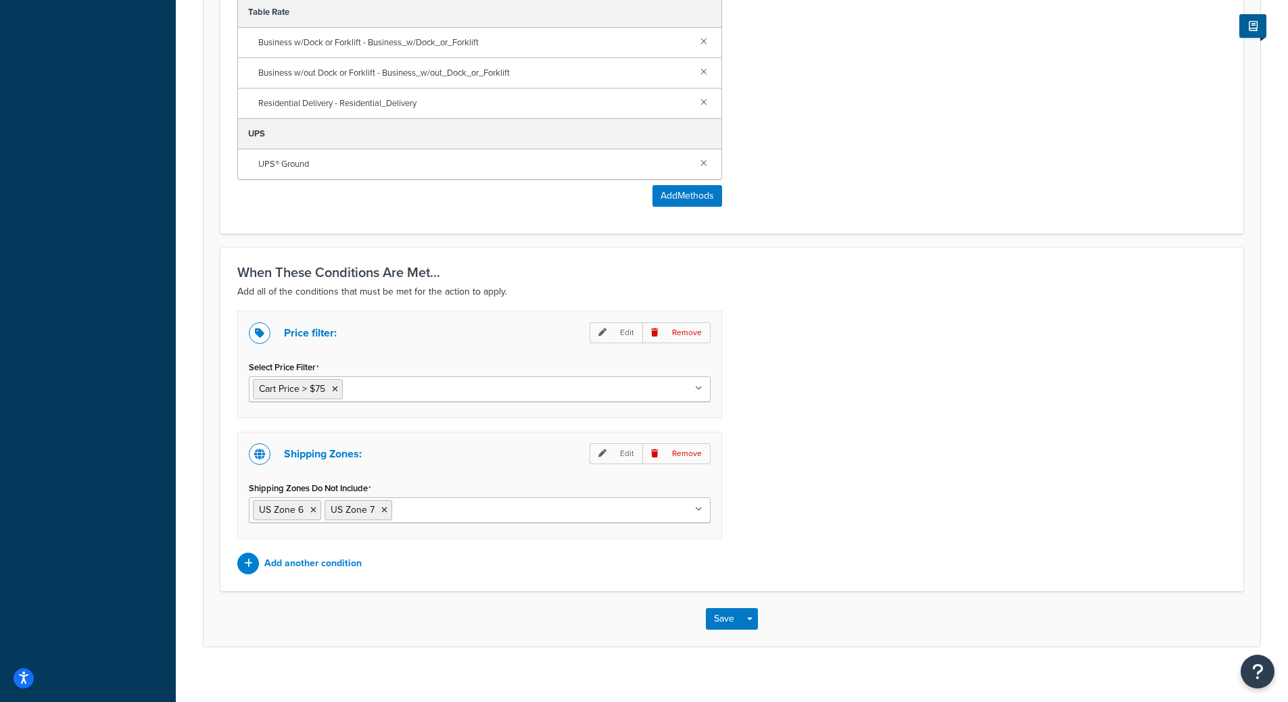
scroll to position [769, 0]
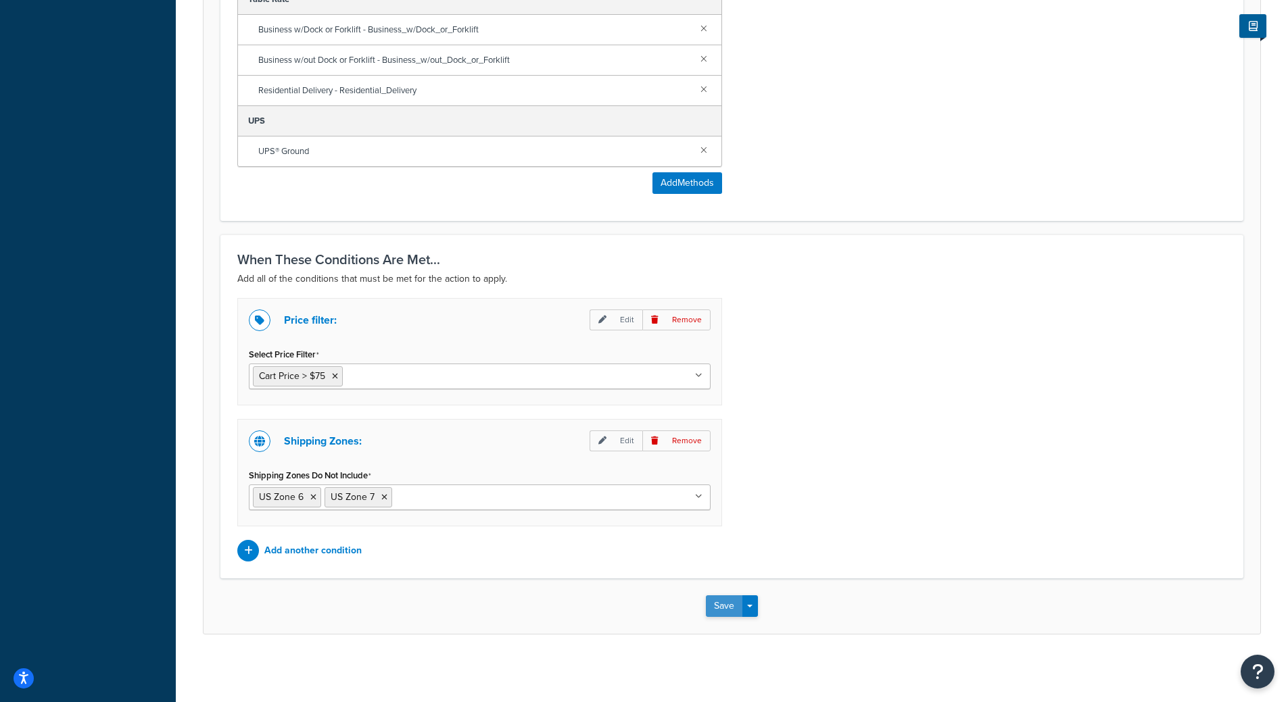
click at [723, 606] on button "Save" at bounding box center [724, 607] width 37 height 22
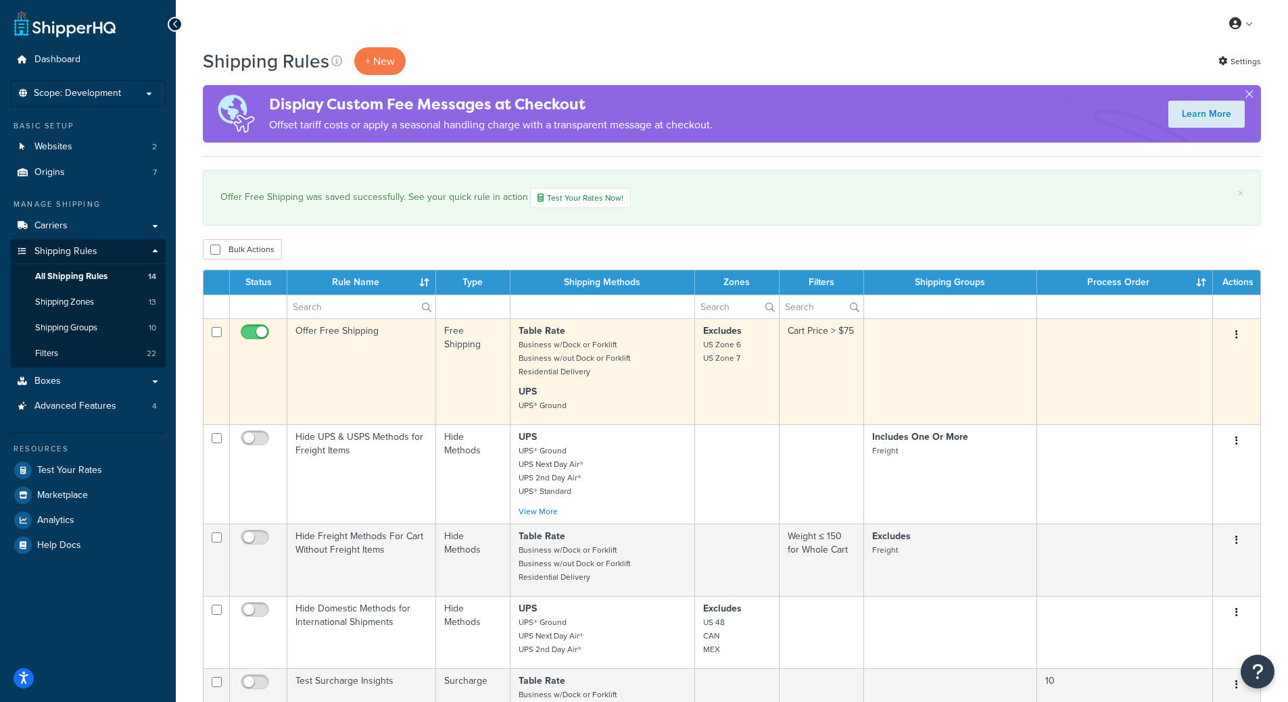
click at [731, 383] on td "Excludes US Zone 6 US Zone 7" at bounding box center [737, 371] width 85 height 106
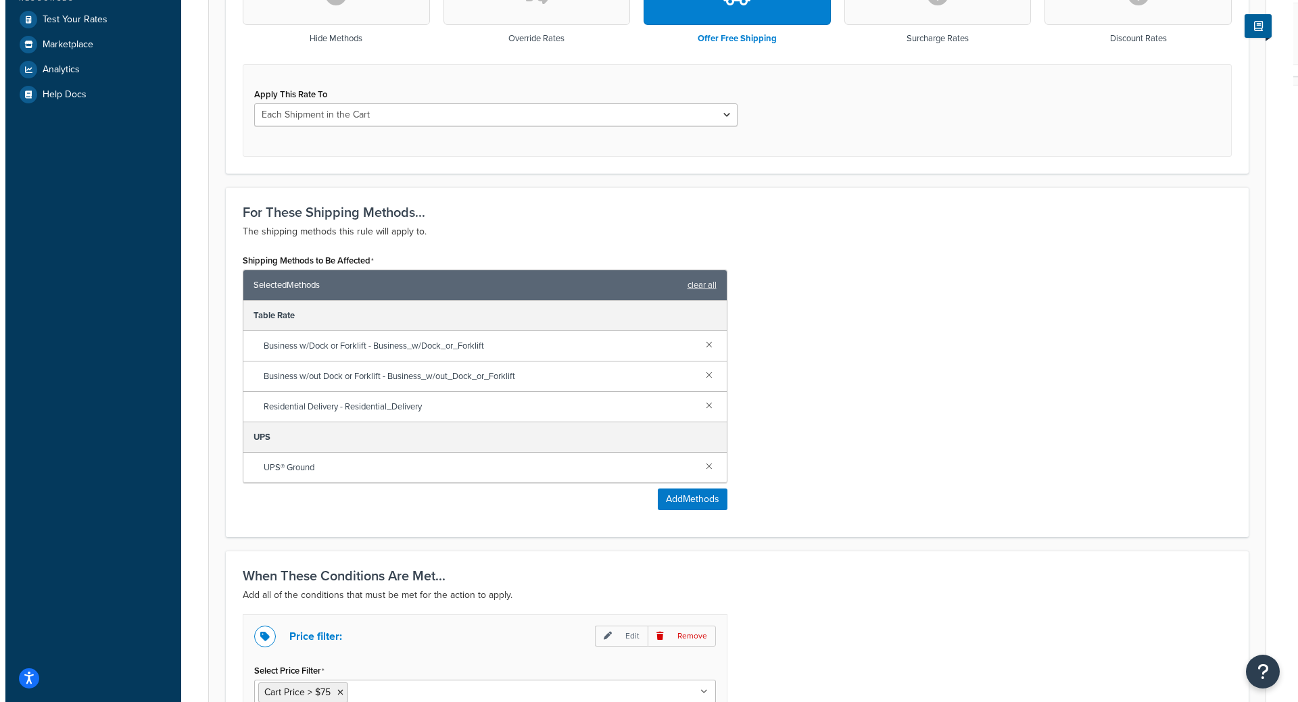
scroll to position [497, 0]
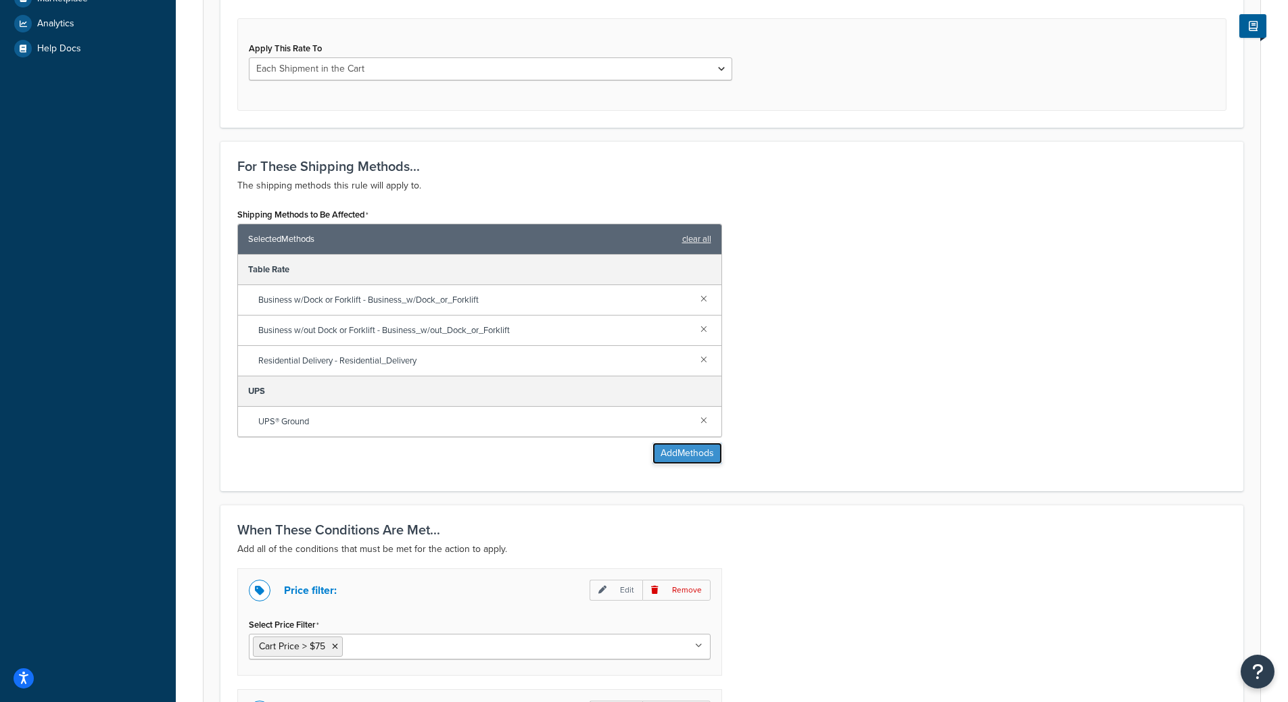
click at [675, 458] on button "Add Methods" at bounding box center [687, 454] width 70 height 22
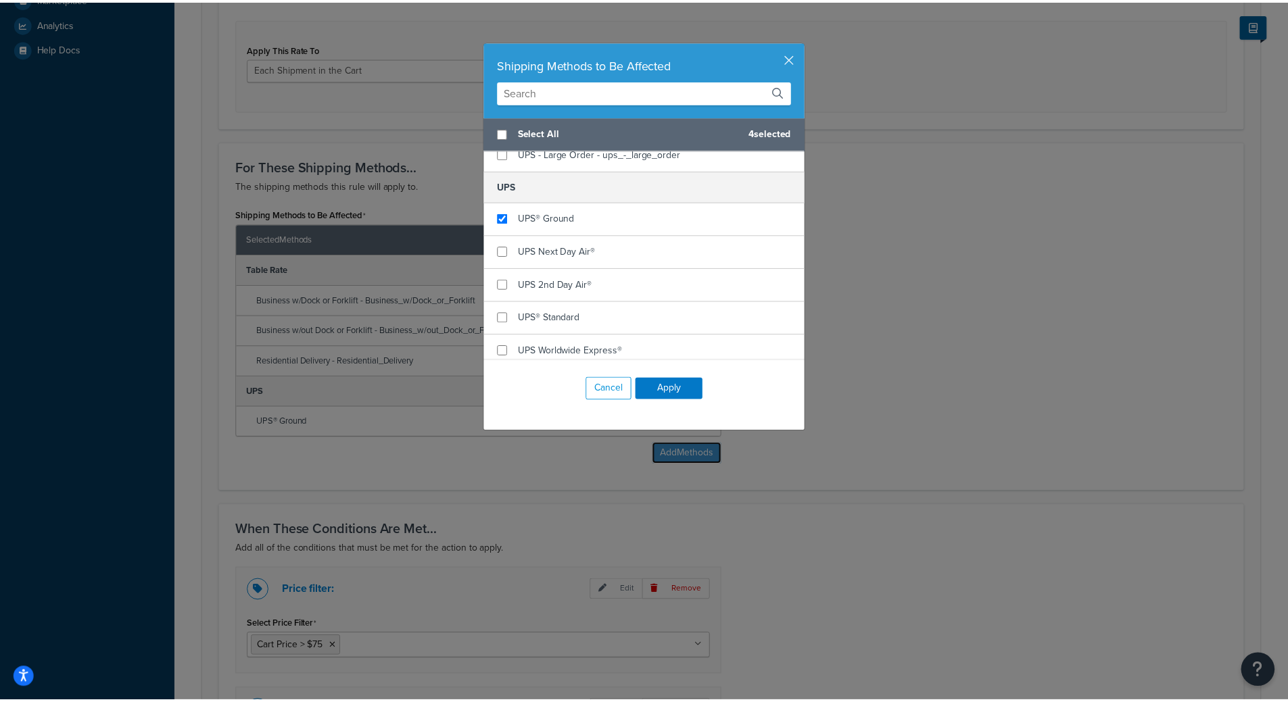
scroll to position [406, 0]
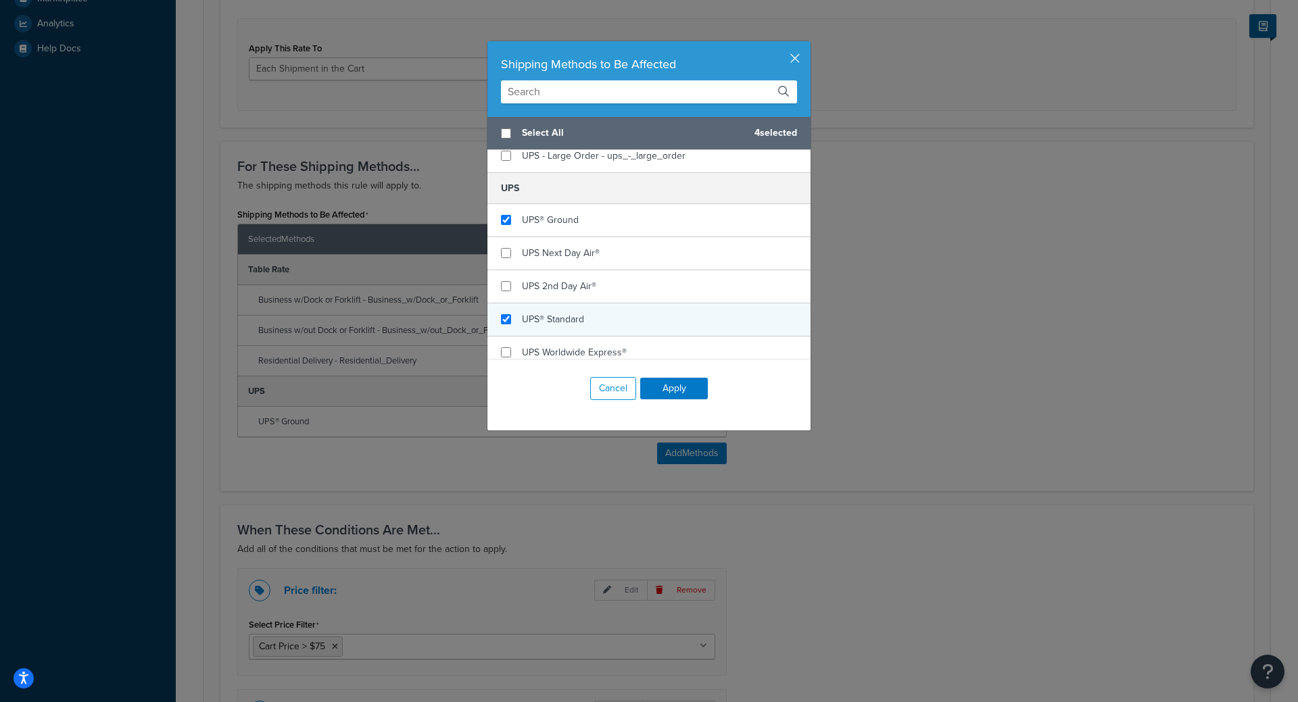
checkbox input "true"
click at [596, 315] on div "UPS® Standard" at bounding box center [648, 320] width 323 height 33
click at [670, 389] on button "Apply" at bounding box center [674, 389] width 68 height 22
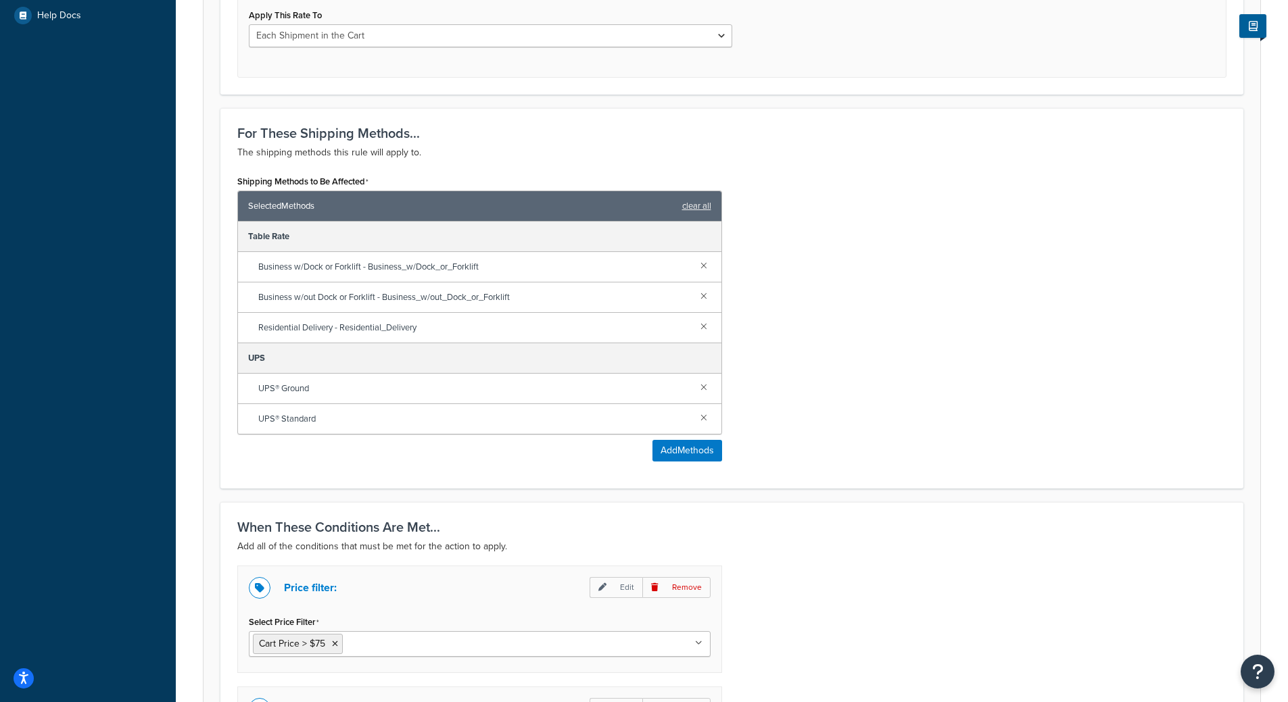
scroll to position [799, 0]
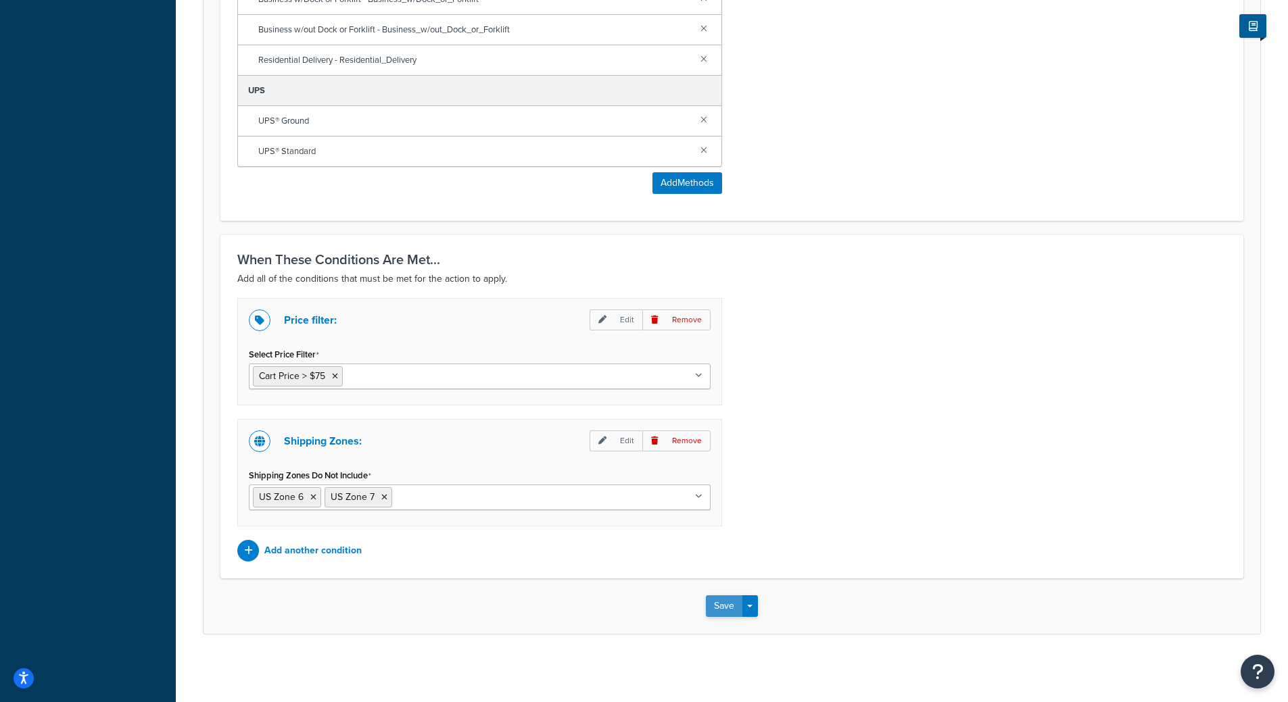
click at [740, 604] on button "Save" at bounding box center [724, 607] width 37 height 22
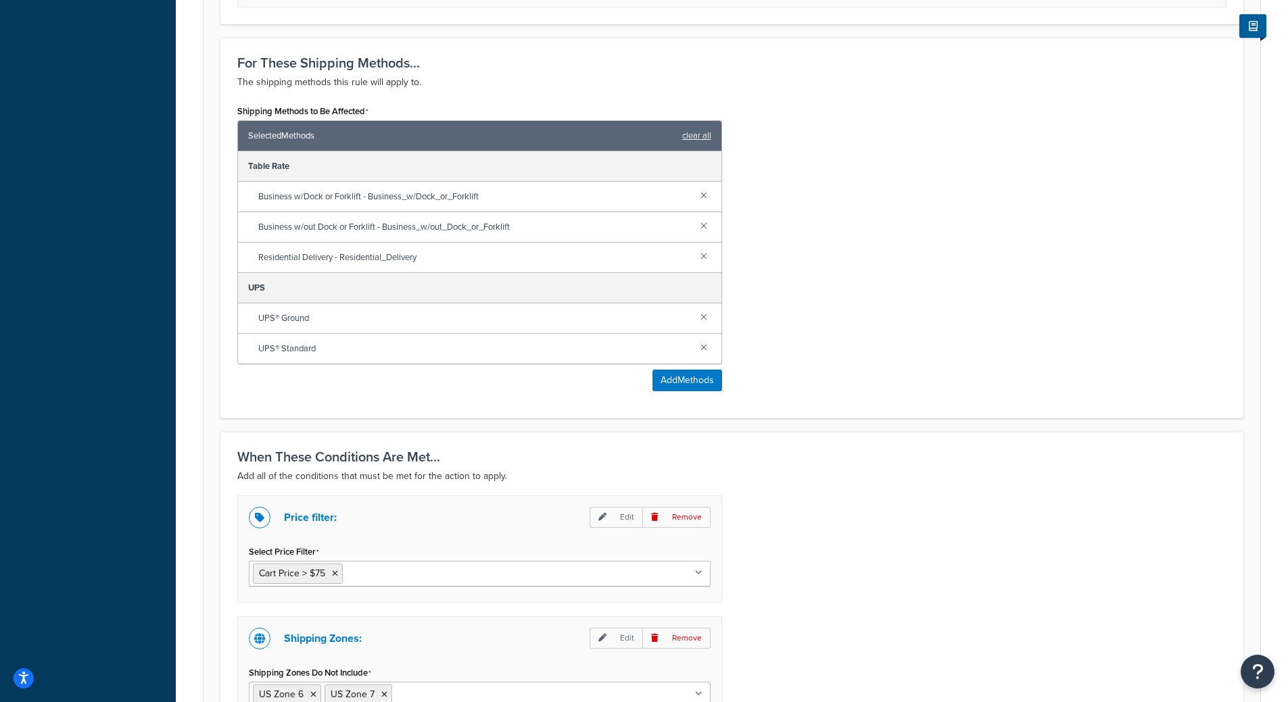
scroll to position [586, 0]
